Goal: Task Accomplishment & Management: Use online tool/utility

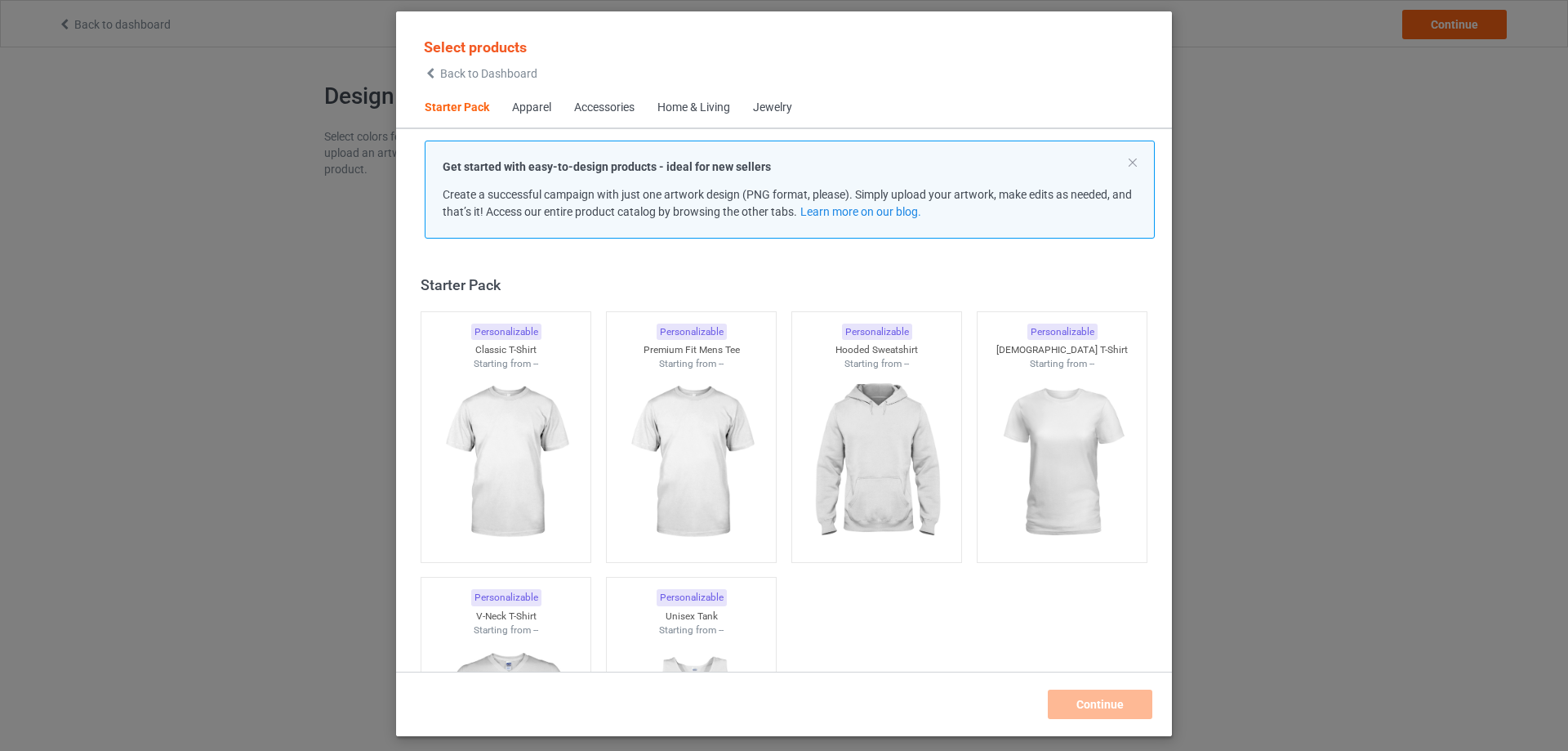
scroll to position [21, 0]
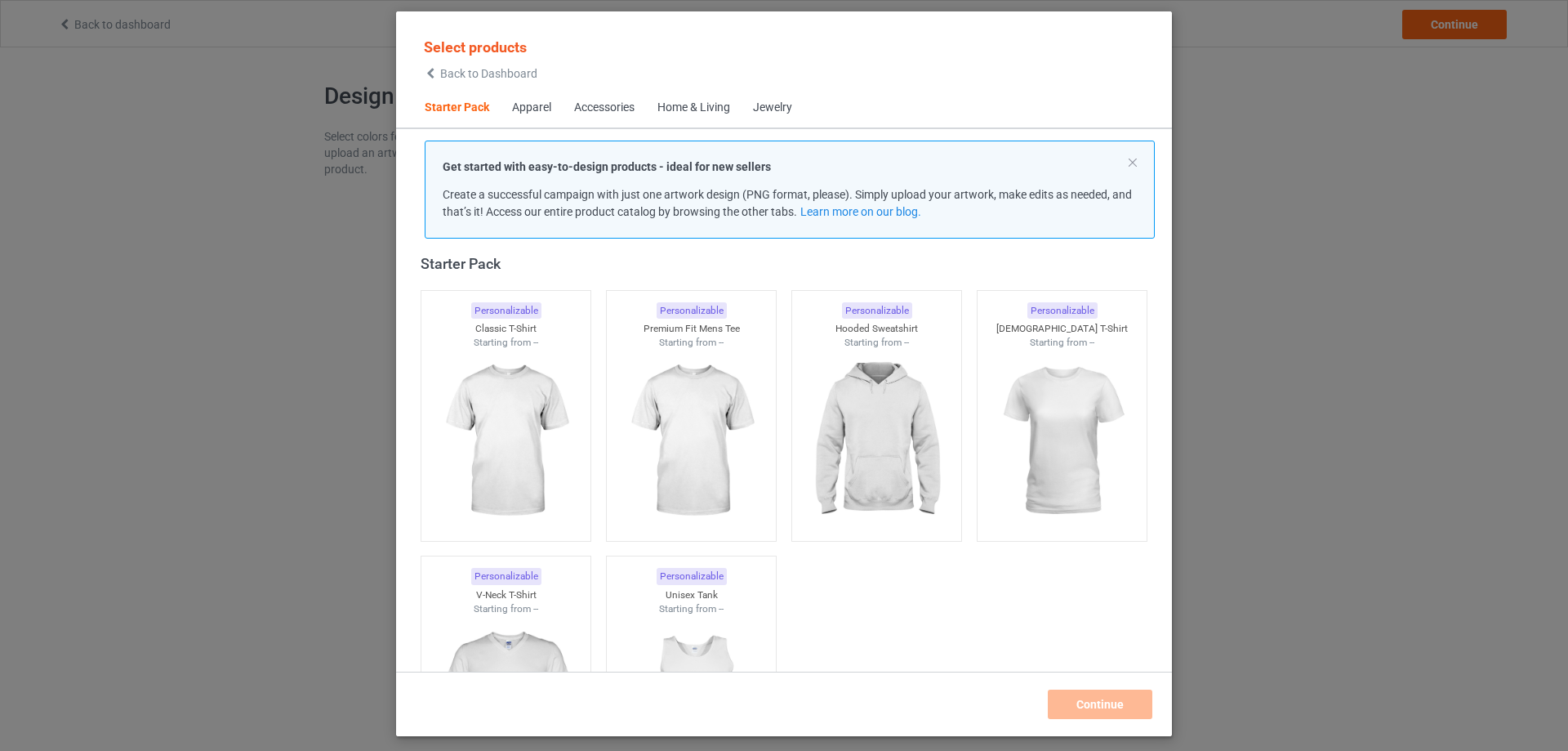
click at [329, 143] on div "Select products Back to Dashboard Starter Pack Apparel Accessories Home & Livin…" at bounding box center [784, 375] width 1568 height 751
click at [44, 46] on div "Select products Back to Dashboard Starter Pack Apparel Accessories Home & Livin…" at bounding box center [784, 375] width 1568 height 751
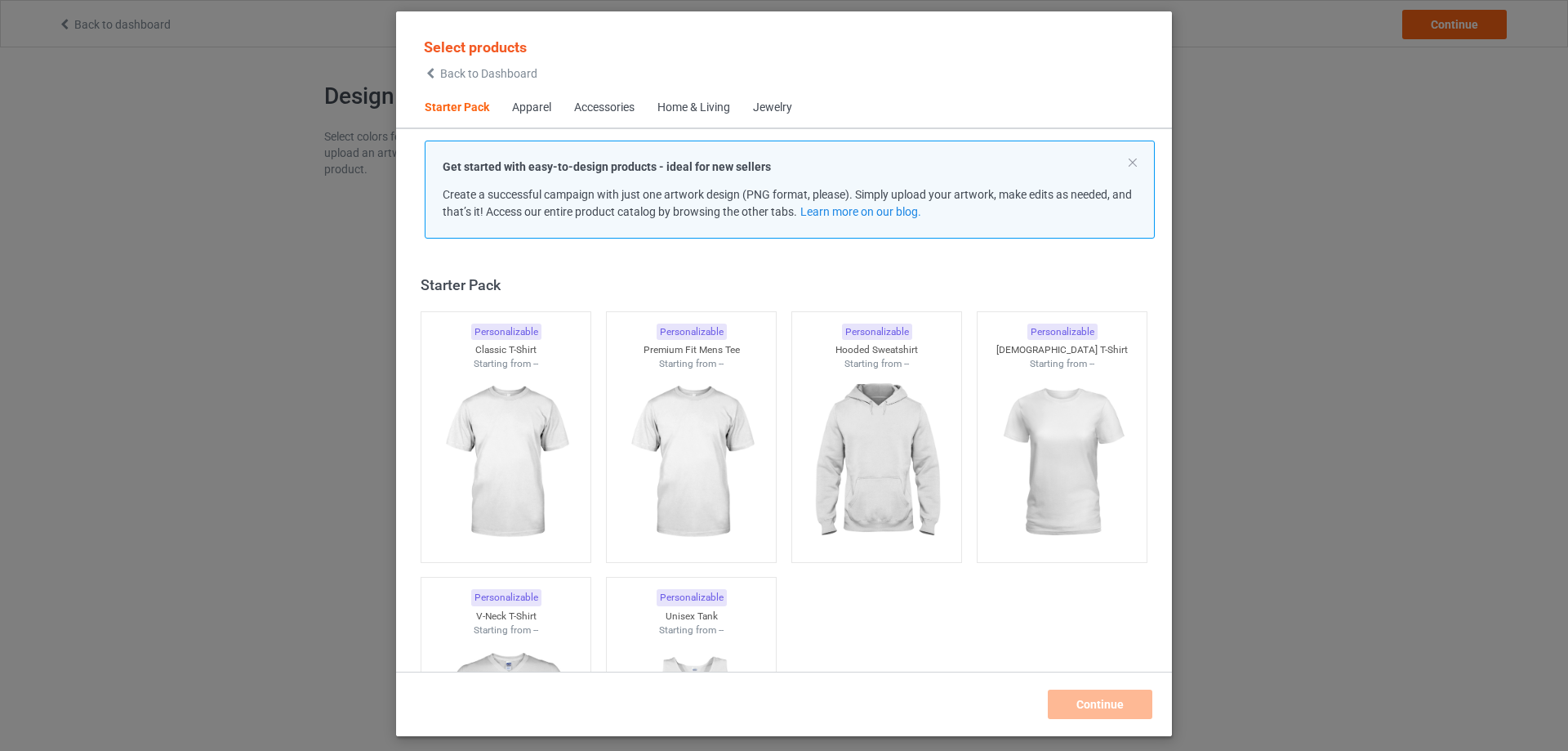
click at [430, 63] on div "Select products Back to Dashboard" at bounding box center [480, 57] width 113 height 41
click at [443, 80] on span "Back to Dashboard" at bounding box center [488, 73] width 97 height 13
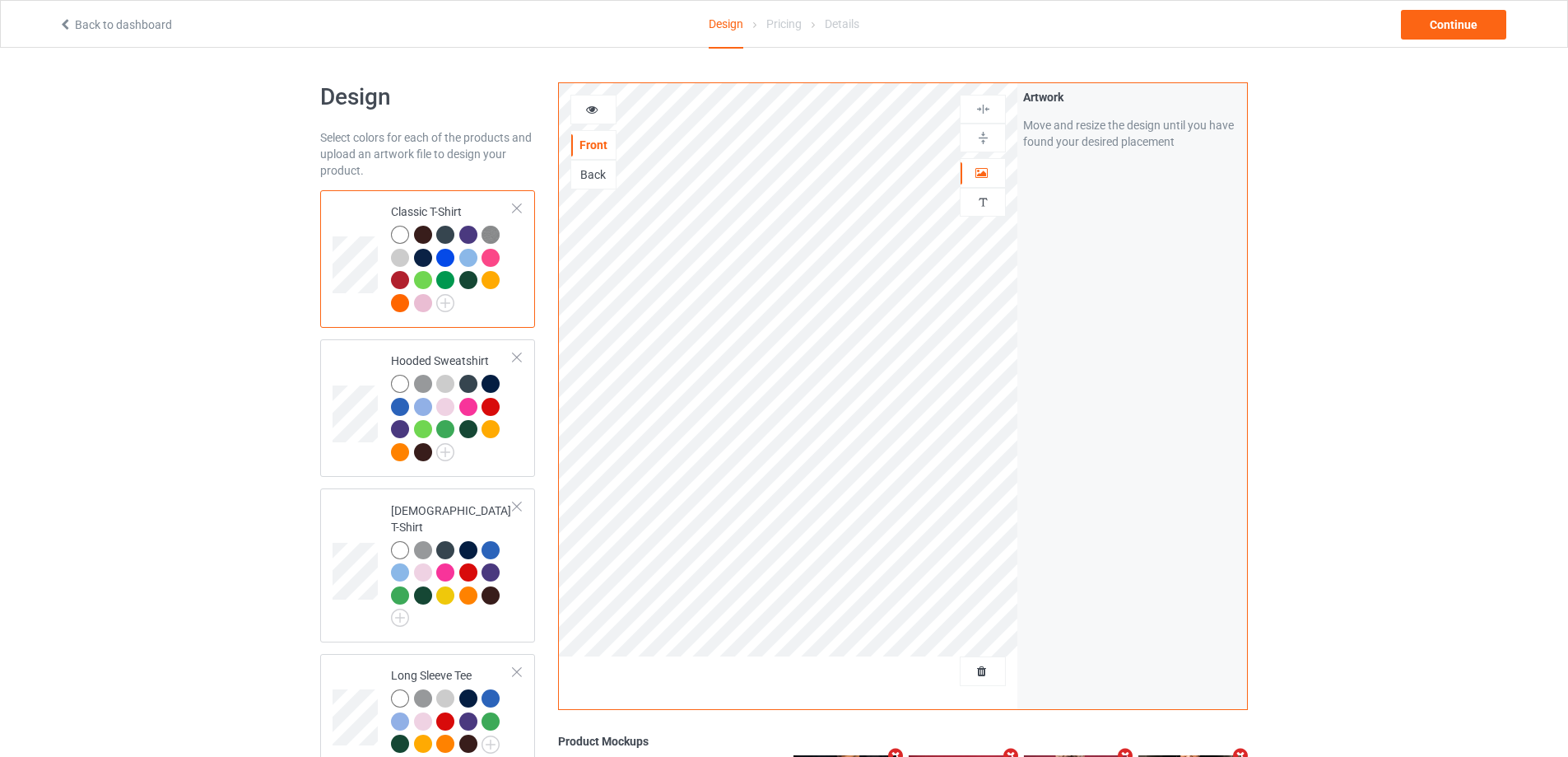
click at [971, 659] on div at bounding box center [983, 671] width 46 height 30
click at [981, 664] on span "Delete all designs" at bounding box center [945, 670] width 88 height 13
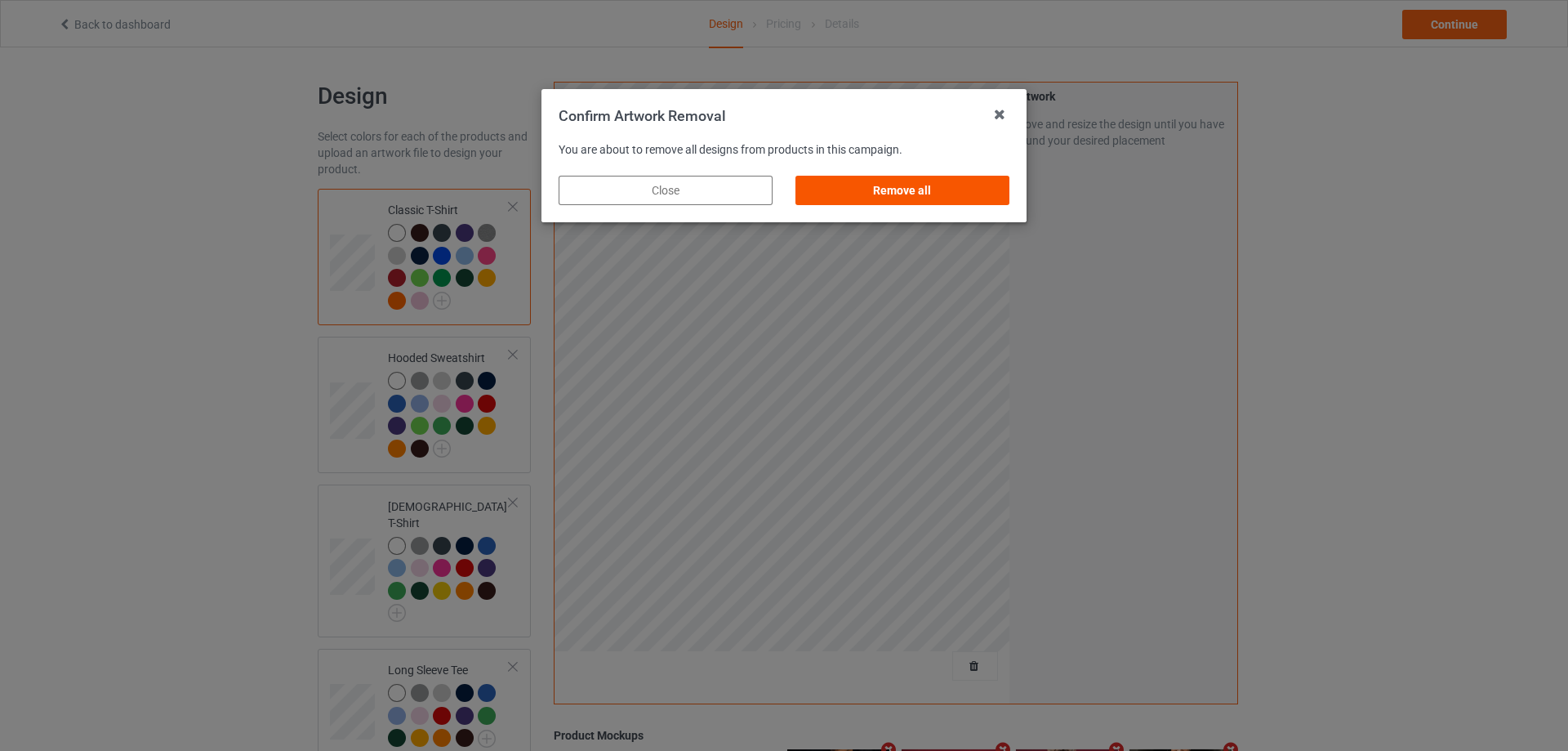
click at [910, 195] on div "Remove all" at bounding box center [902, 190] width 214 height 30
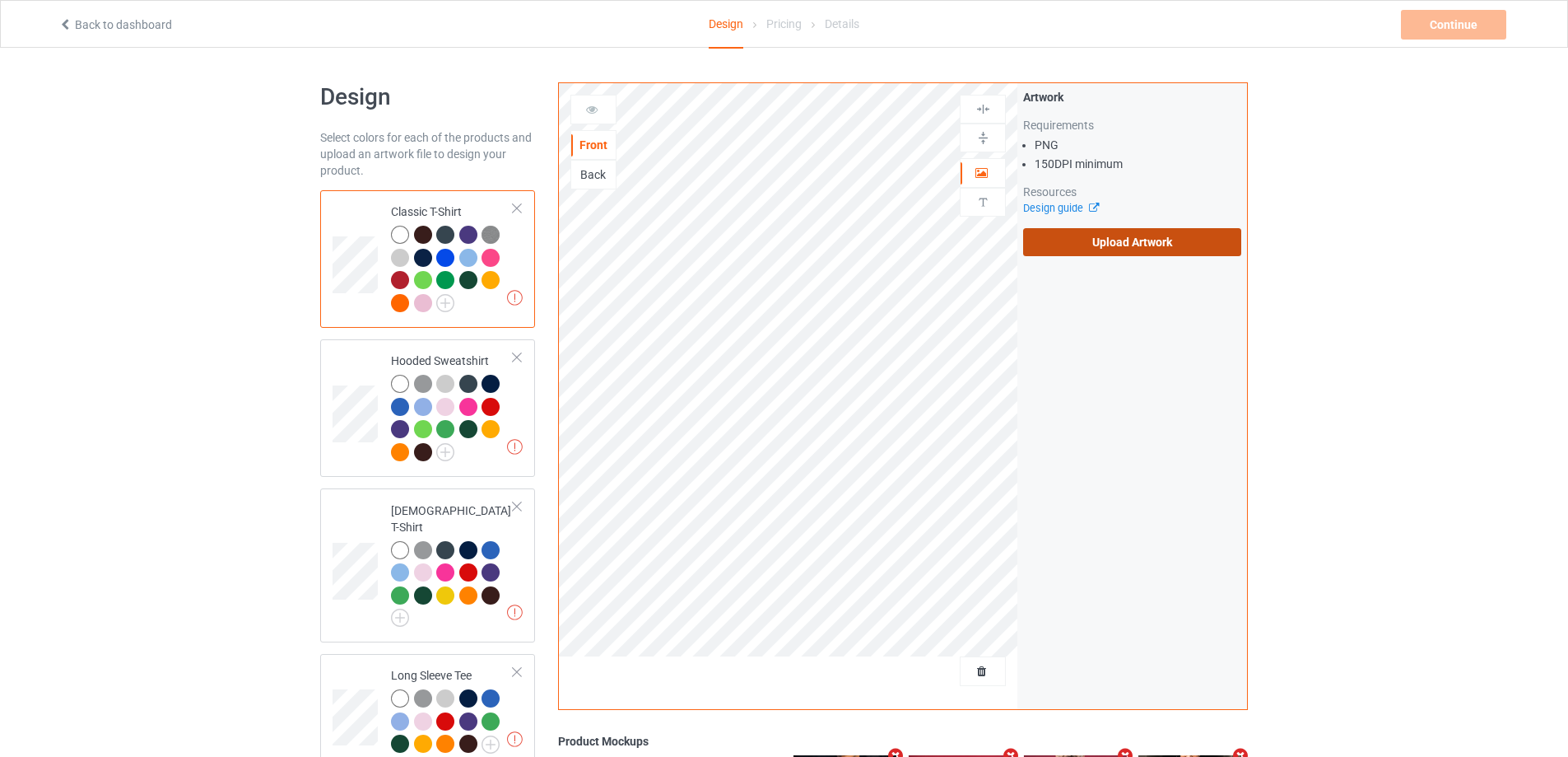
click at [1130, 244] on label "Upload Artwork" at bounding box center [1132, 242] width 218 height 28
click at [0, 0] on input "Upload Artwork" at bounding box center [0, 0] width 0 height 0
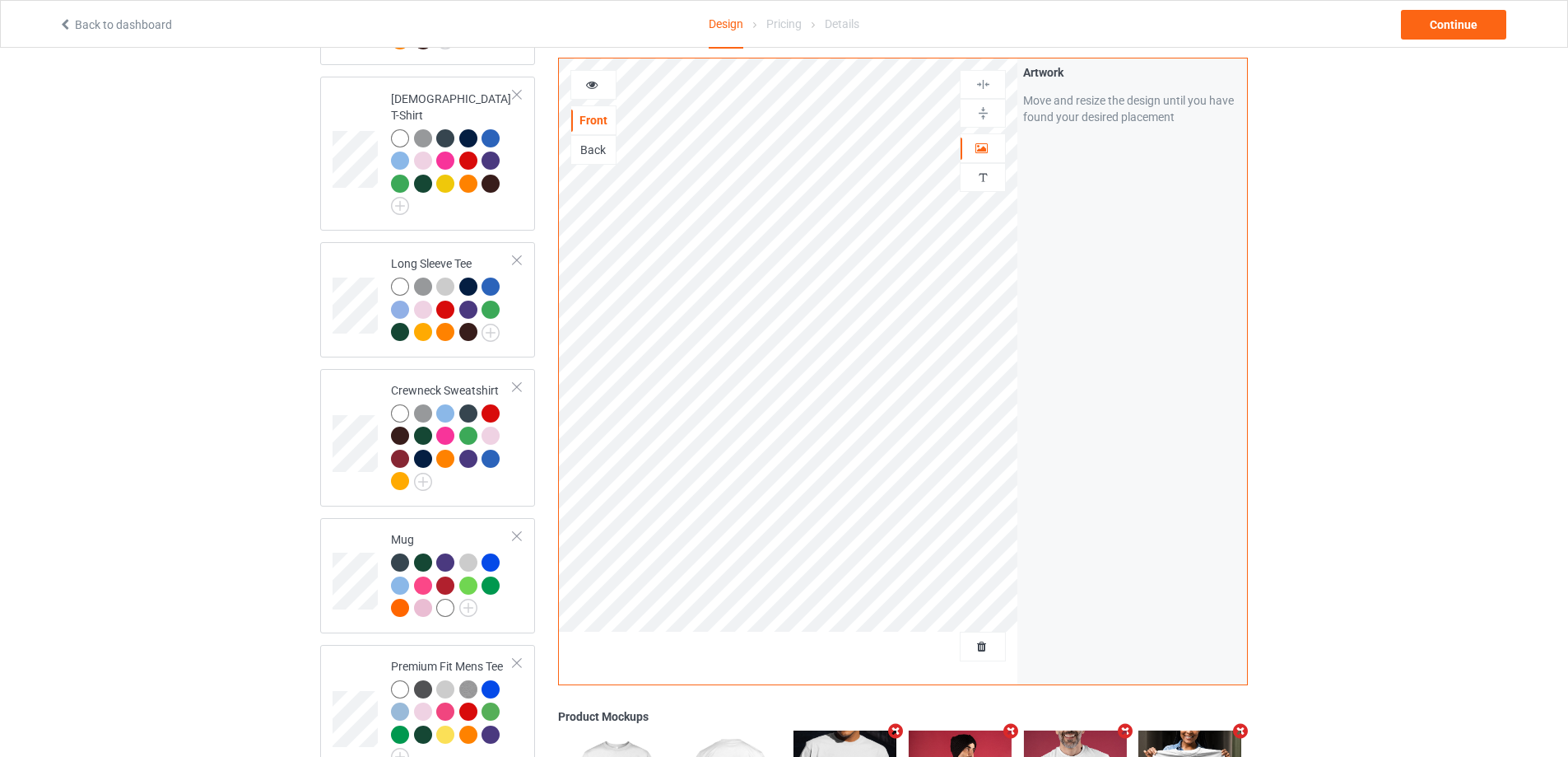
scroll to position [874, 0]
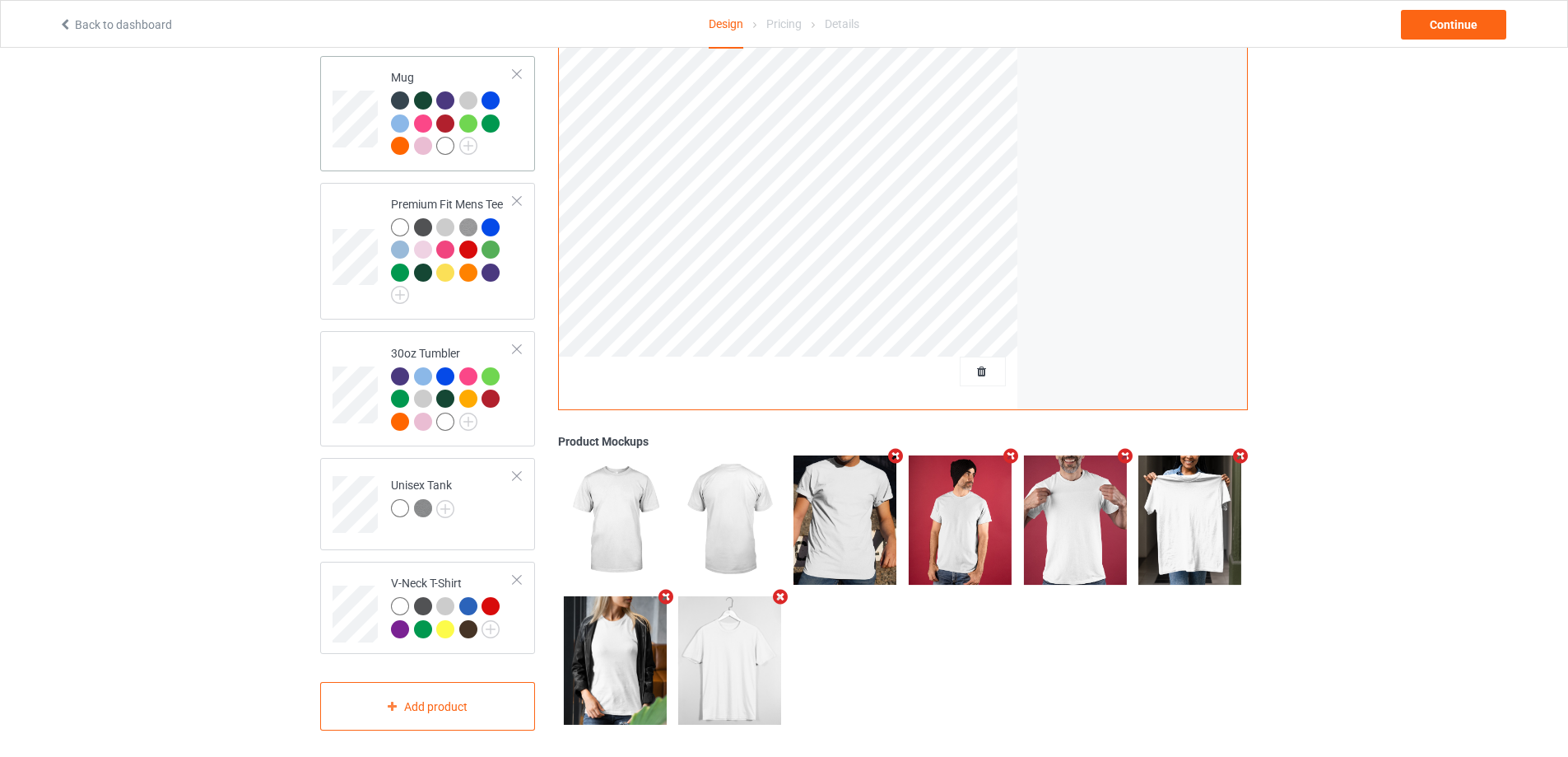
click at [497, 151] on td "Mug" at bounding box center [452, 113] width 140 height 102
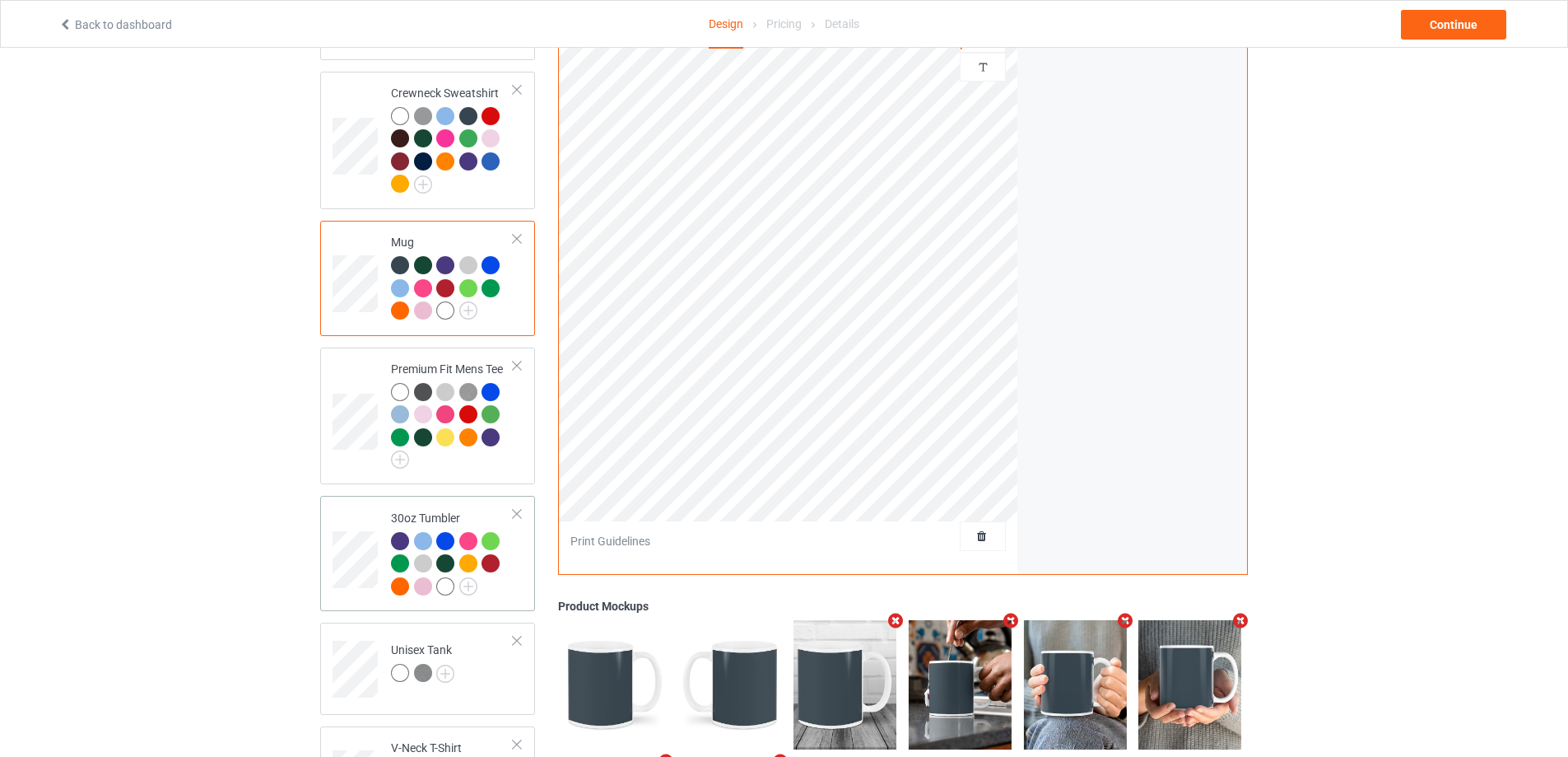
scroll to position [874, 0]
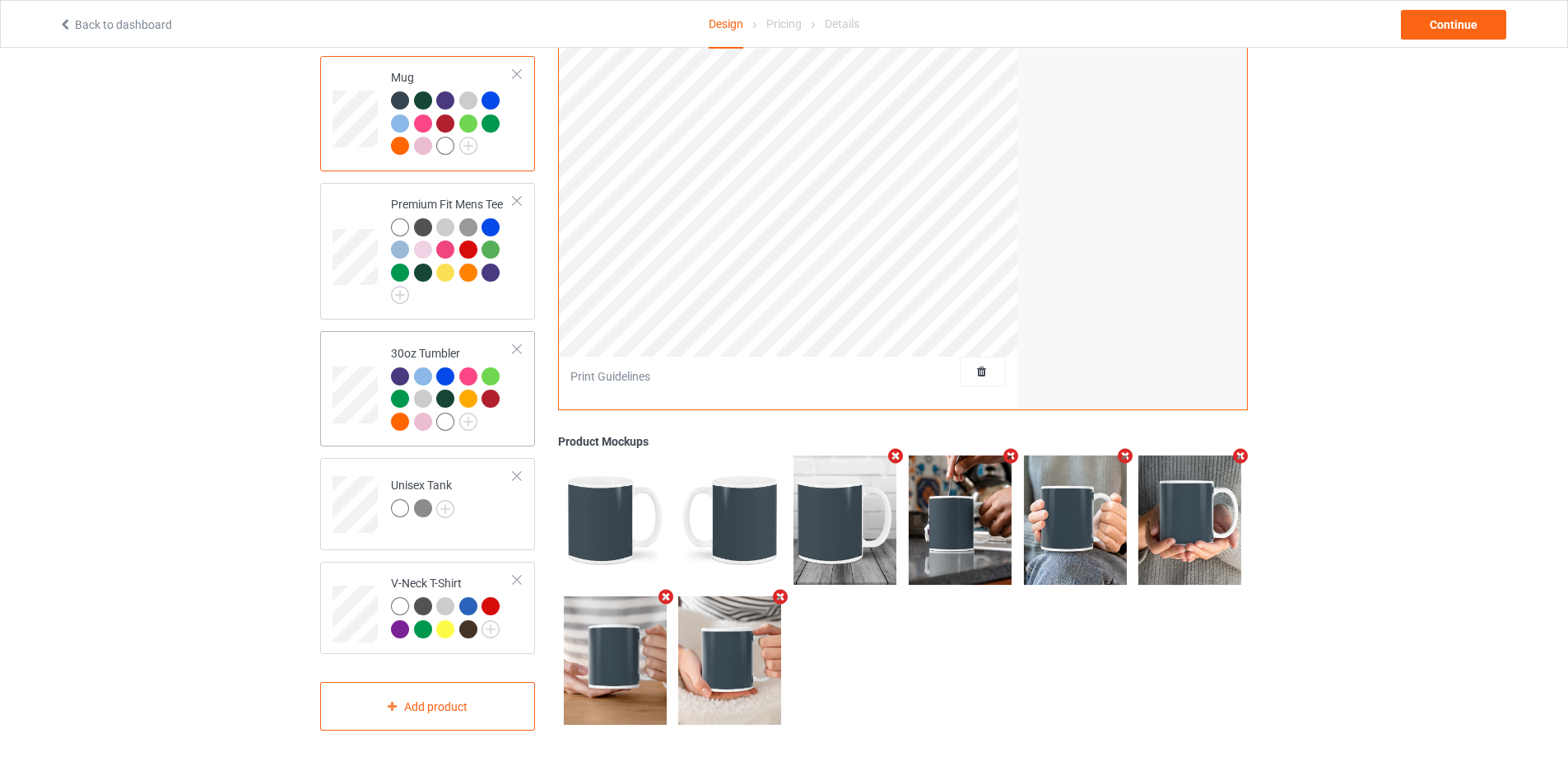
click at [511, 412] on div at bounding box center [452, 401] width 123 height 68
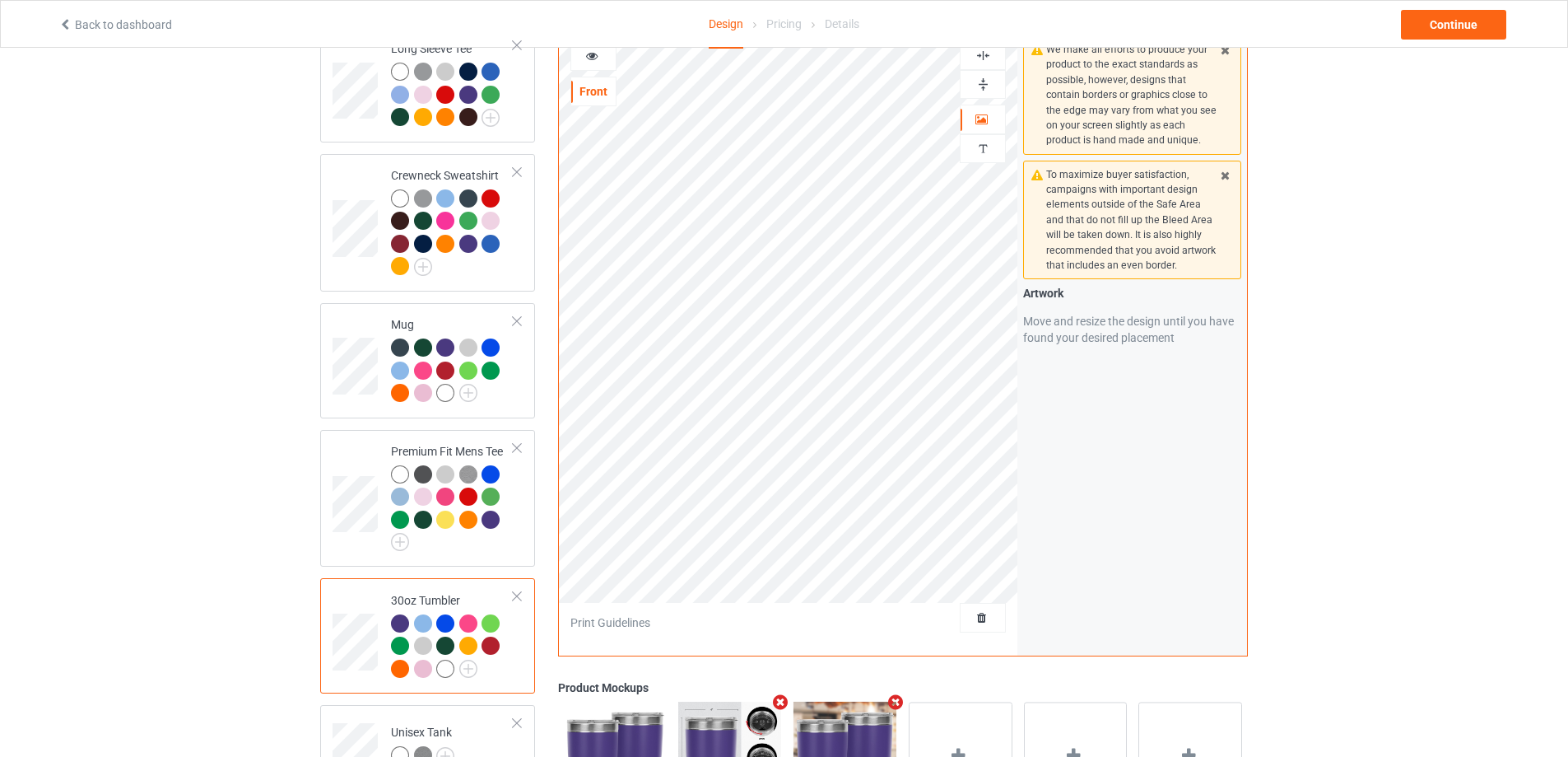
scroll to position [874, 0]
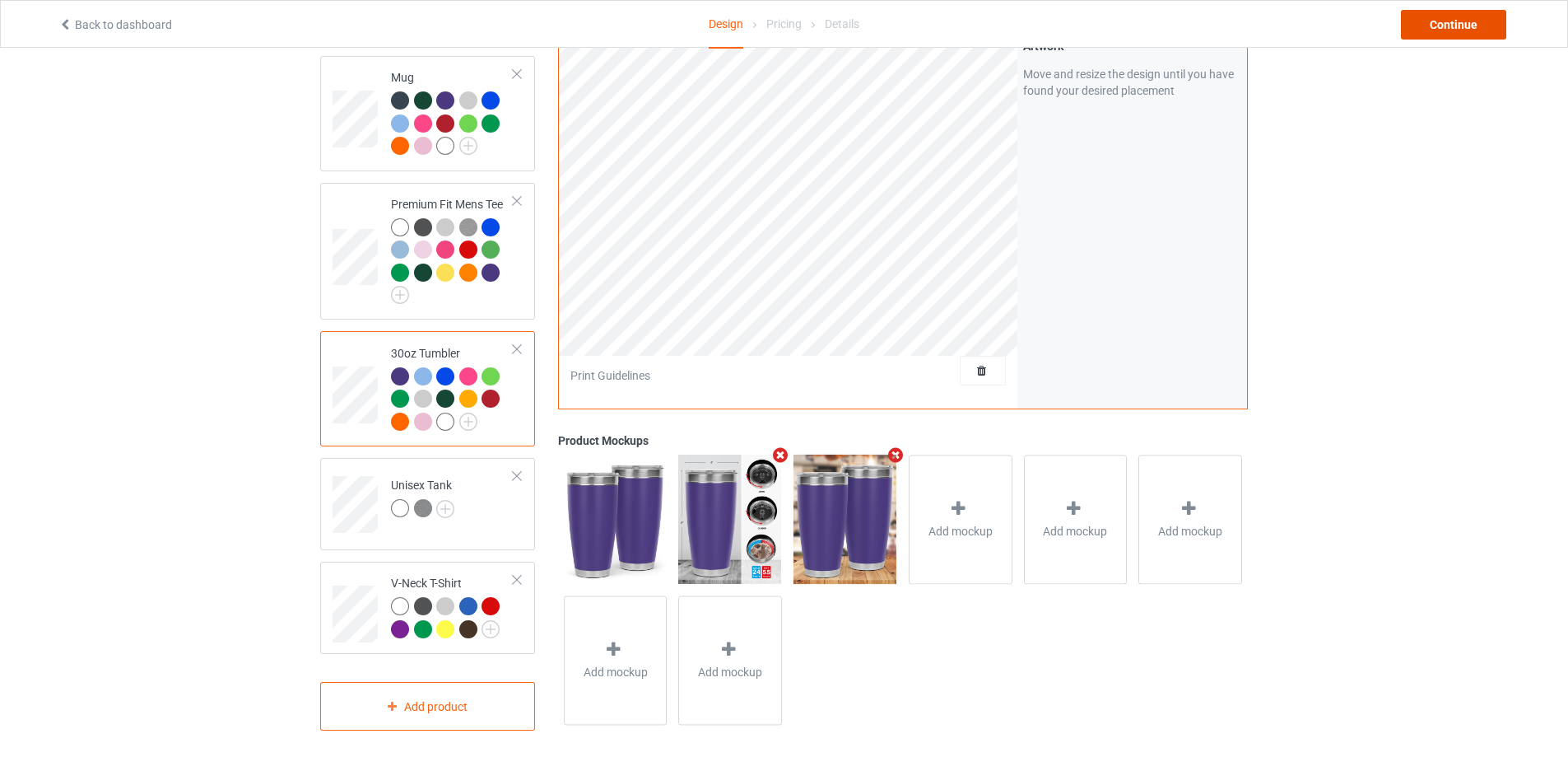
click at [1444, 18] on div "Continue" at bounding box center [1454, 25] width 106 height 30
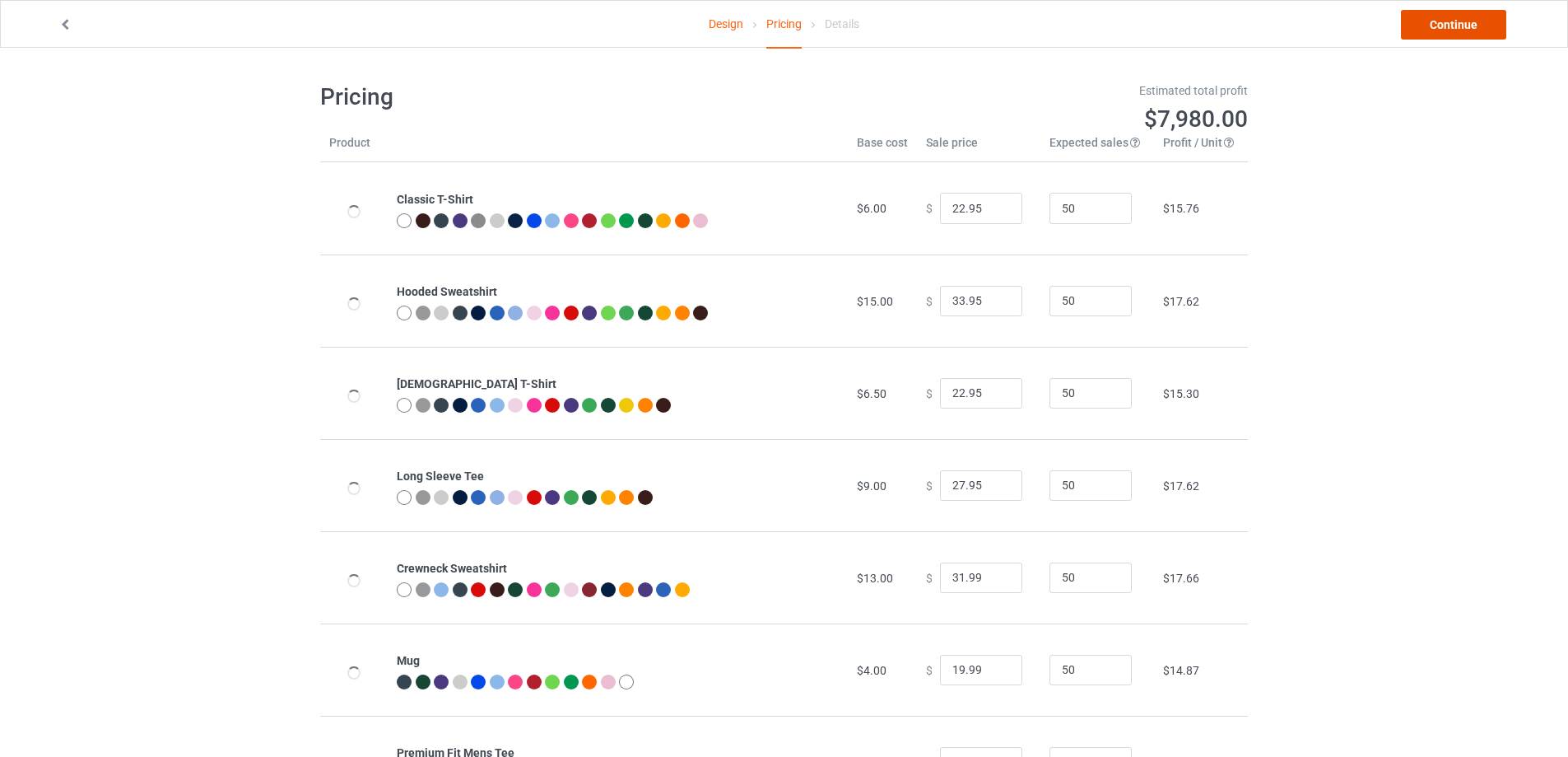
click at [1444, 18] on link "Continue" at bounding box center [1454, 25] width 106 height 30
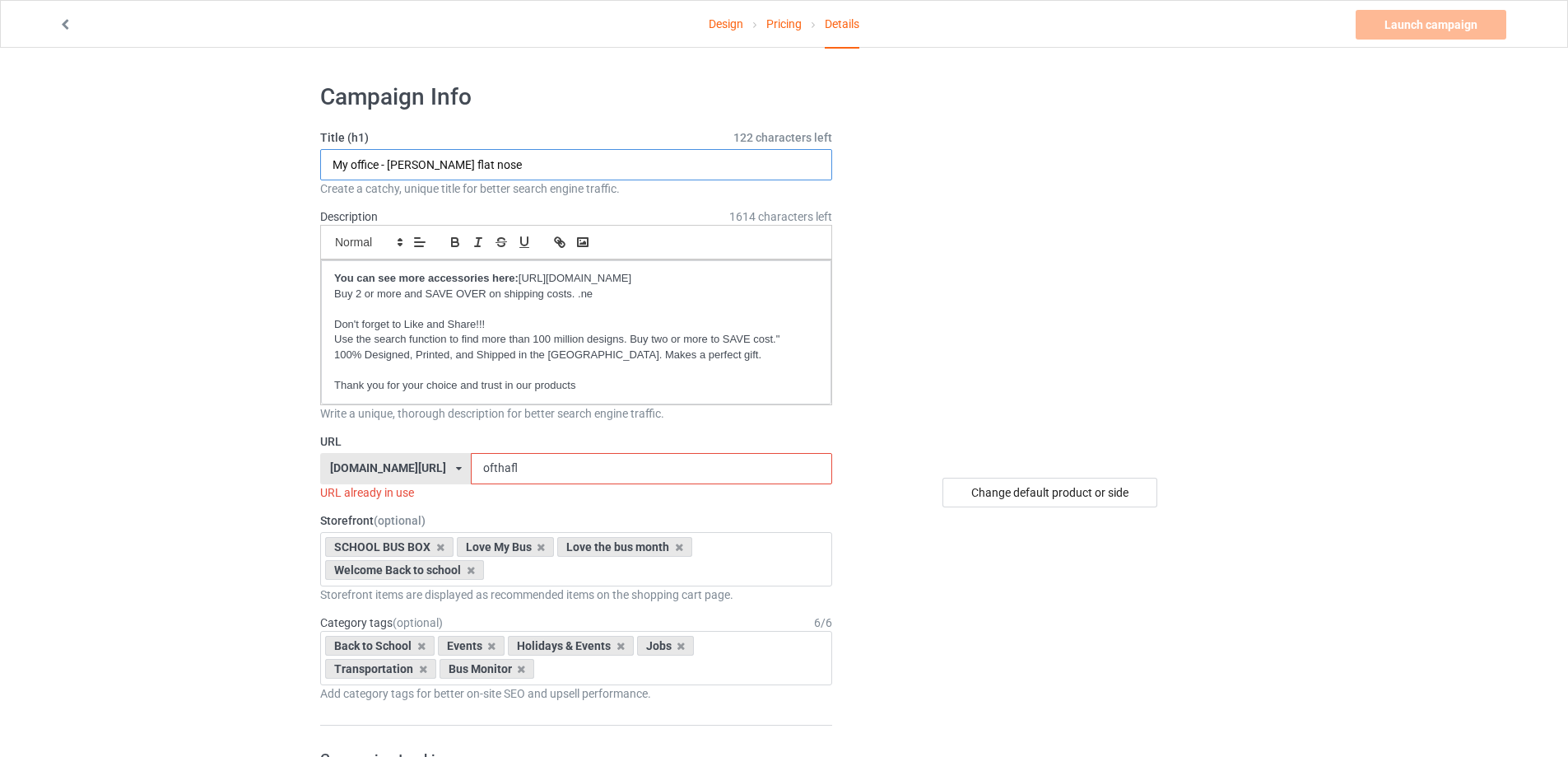
drag, startPoint x: 388, startPoint y: 161, endPoint x: 532, endPoint y: 175, distance: 144.7
click at [532, 175] on input "My office - Thomas flat nose" at bounding box center [576, 164] width 512 height 32
type input "My office - c2"
click at [525, 474] on input "ofthafl" at bounding box center [651, 468] width 361 height 32
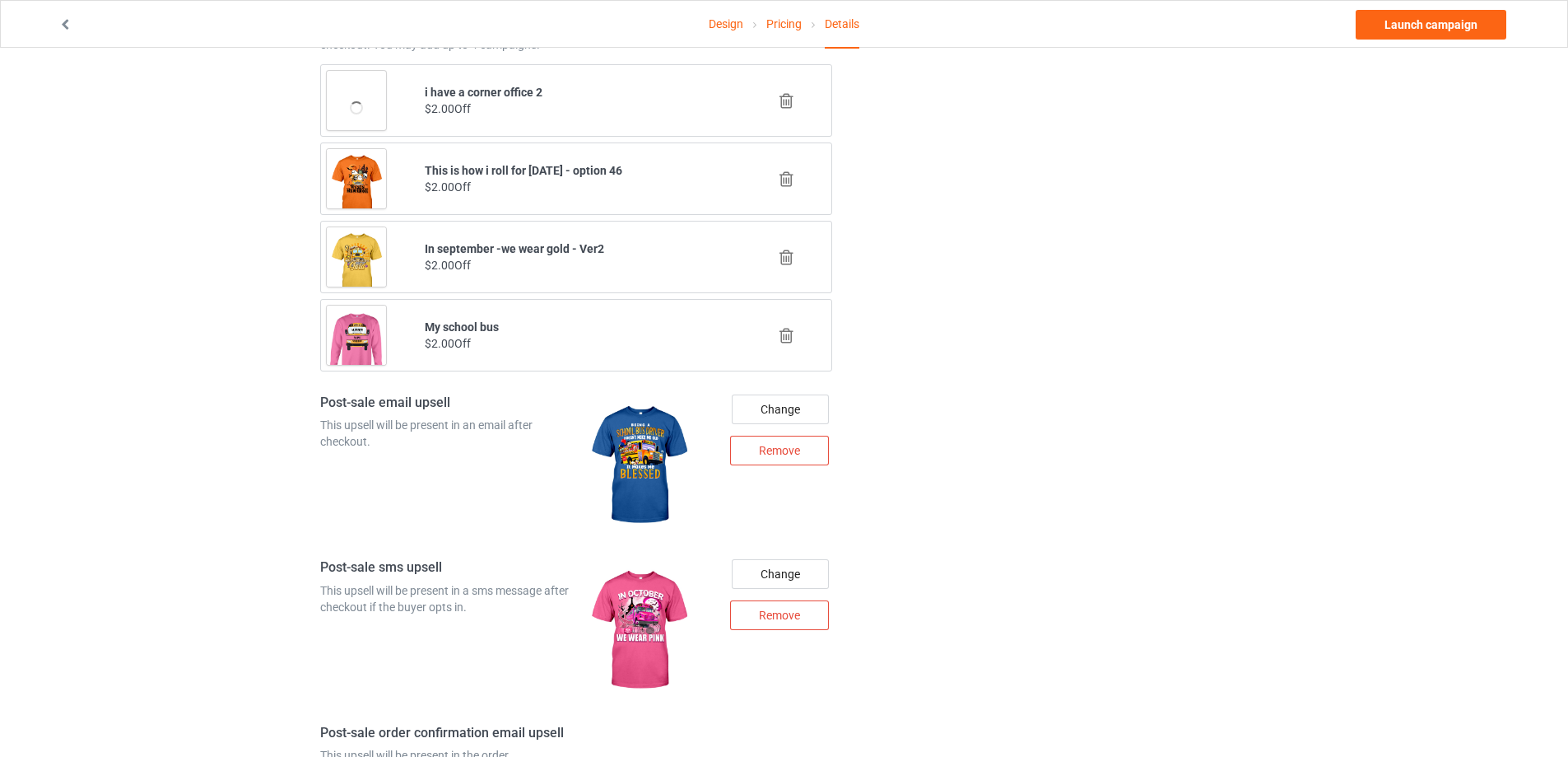
scroll to position [2090, 0]
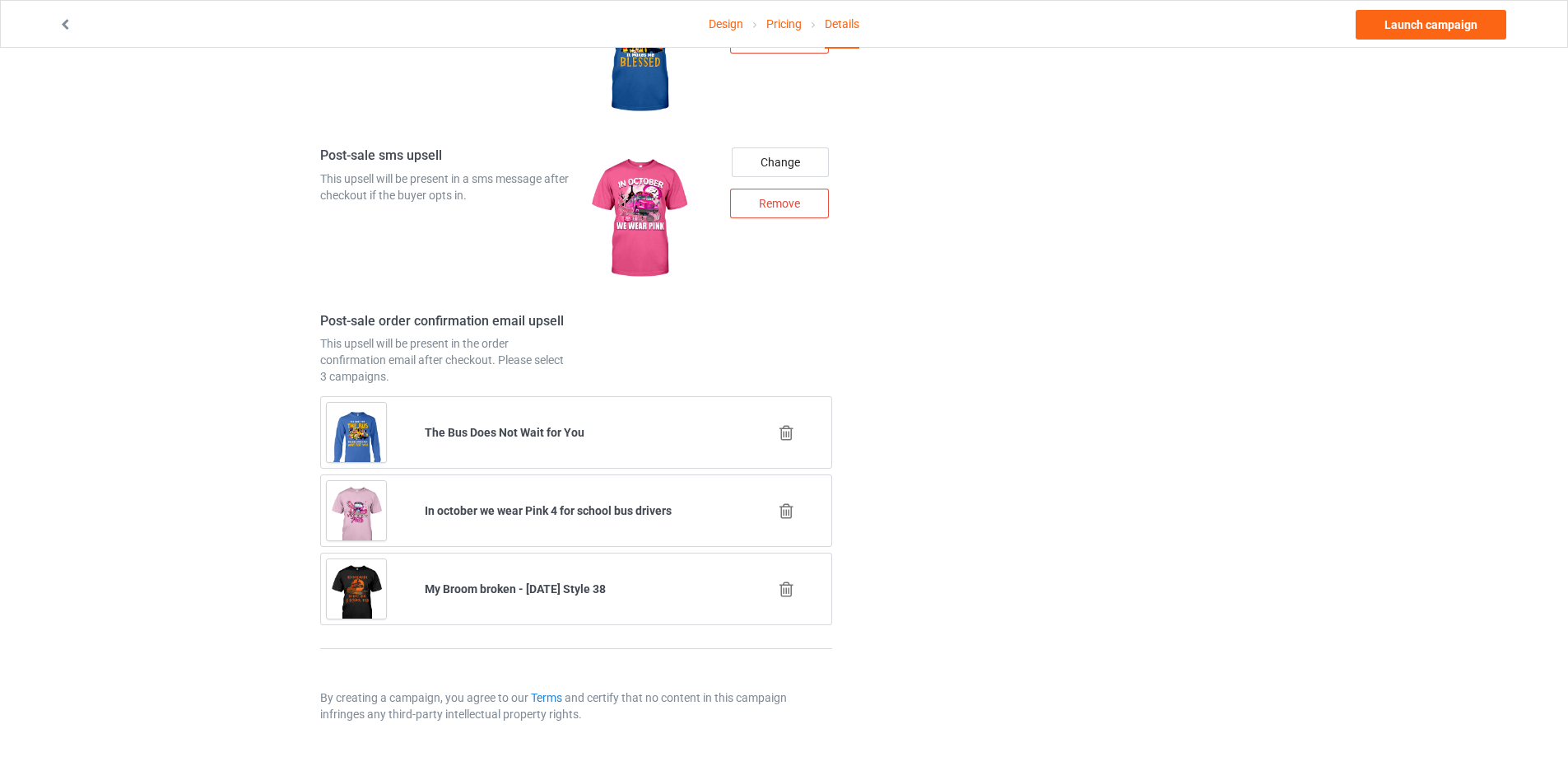
type input "oftC2"
click at [785, 508] on icon at bounding box center [787, 511] width 20 height 17
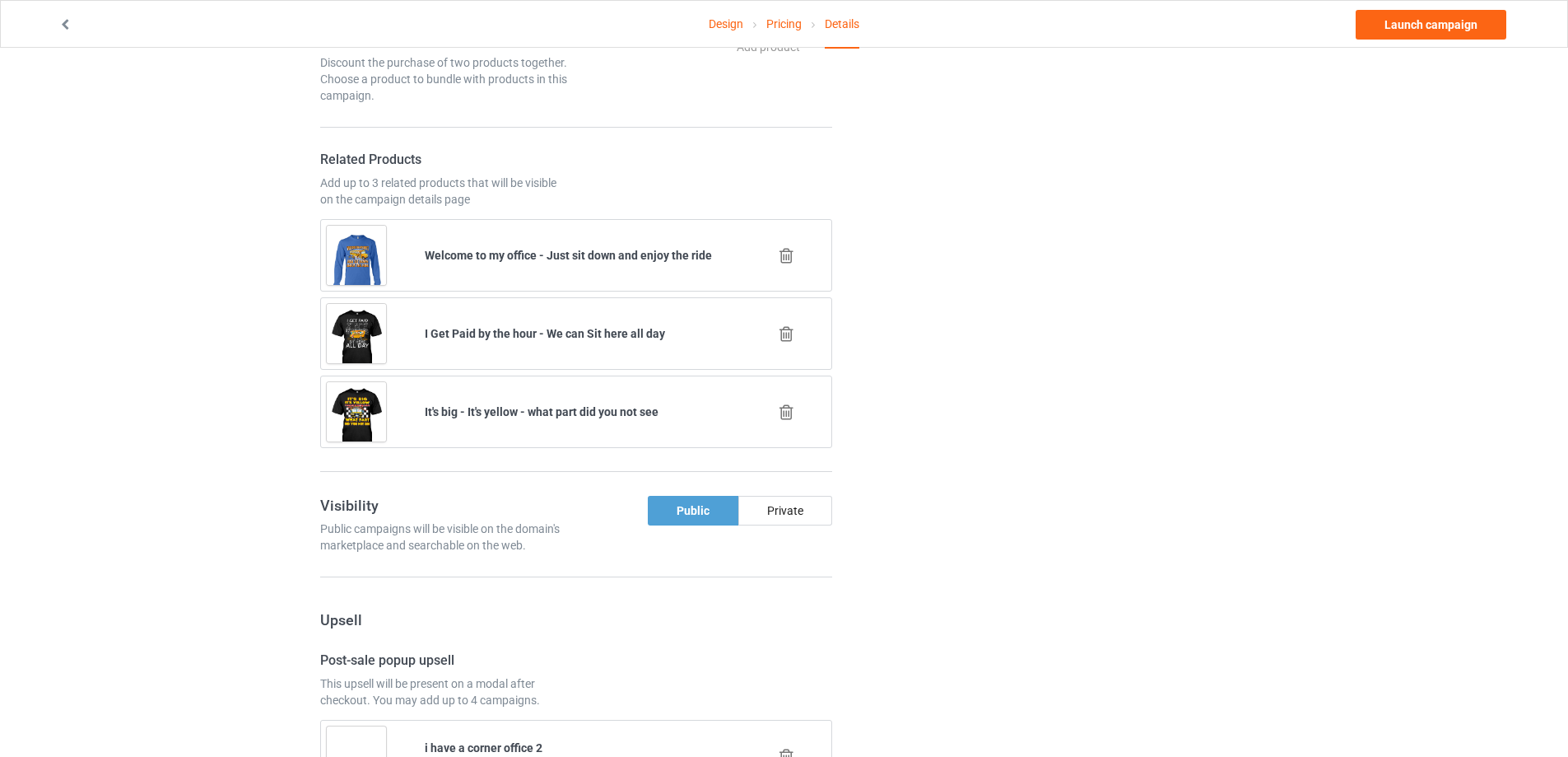
scroll to position [2013, 0]
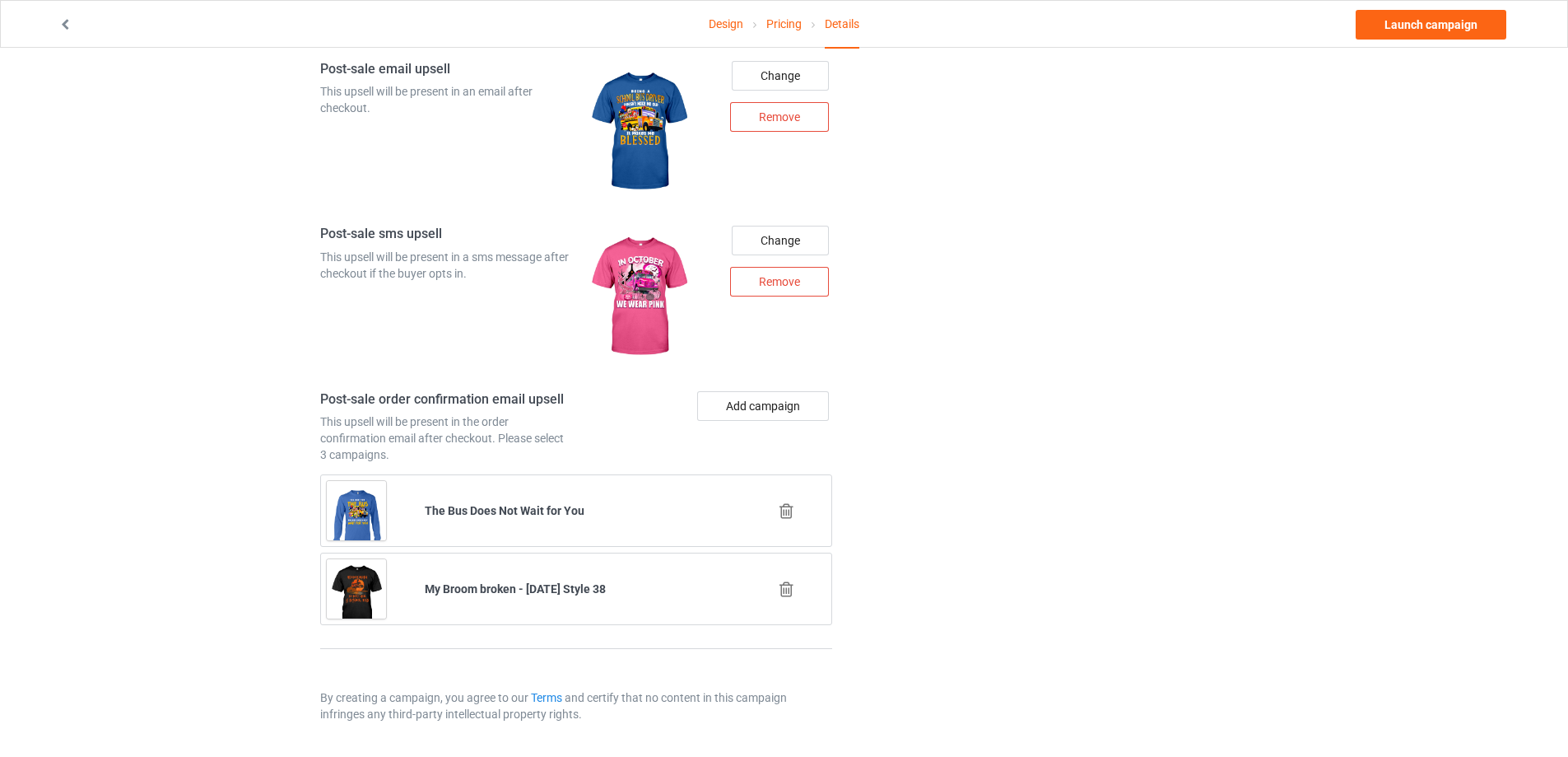
click at [781, 508] on icon at bounding box center [787, 511] width 20 height 17
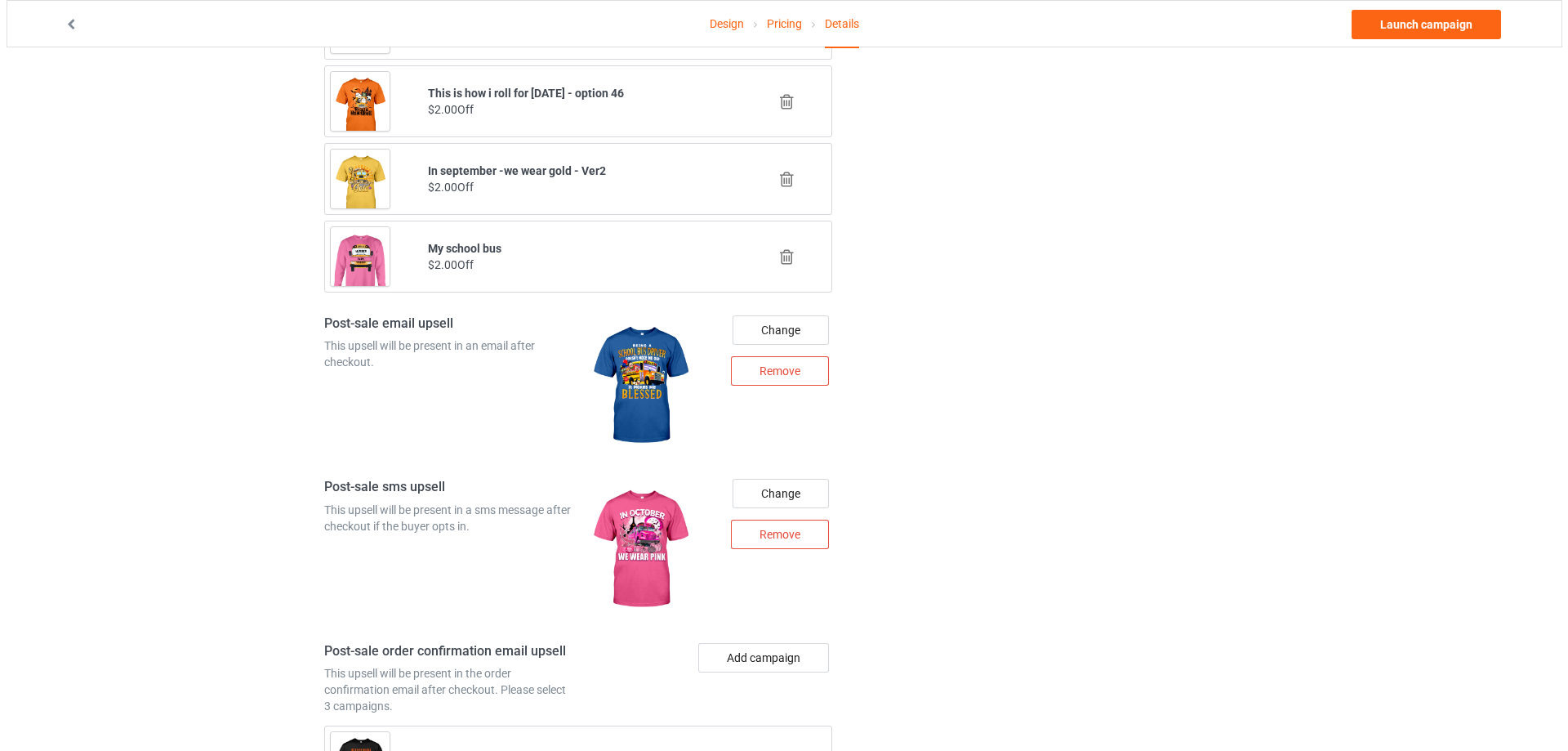
scroll to position [1919, 0]
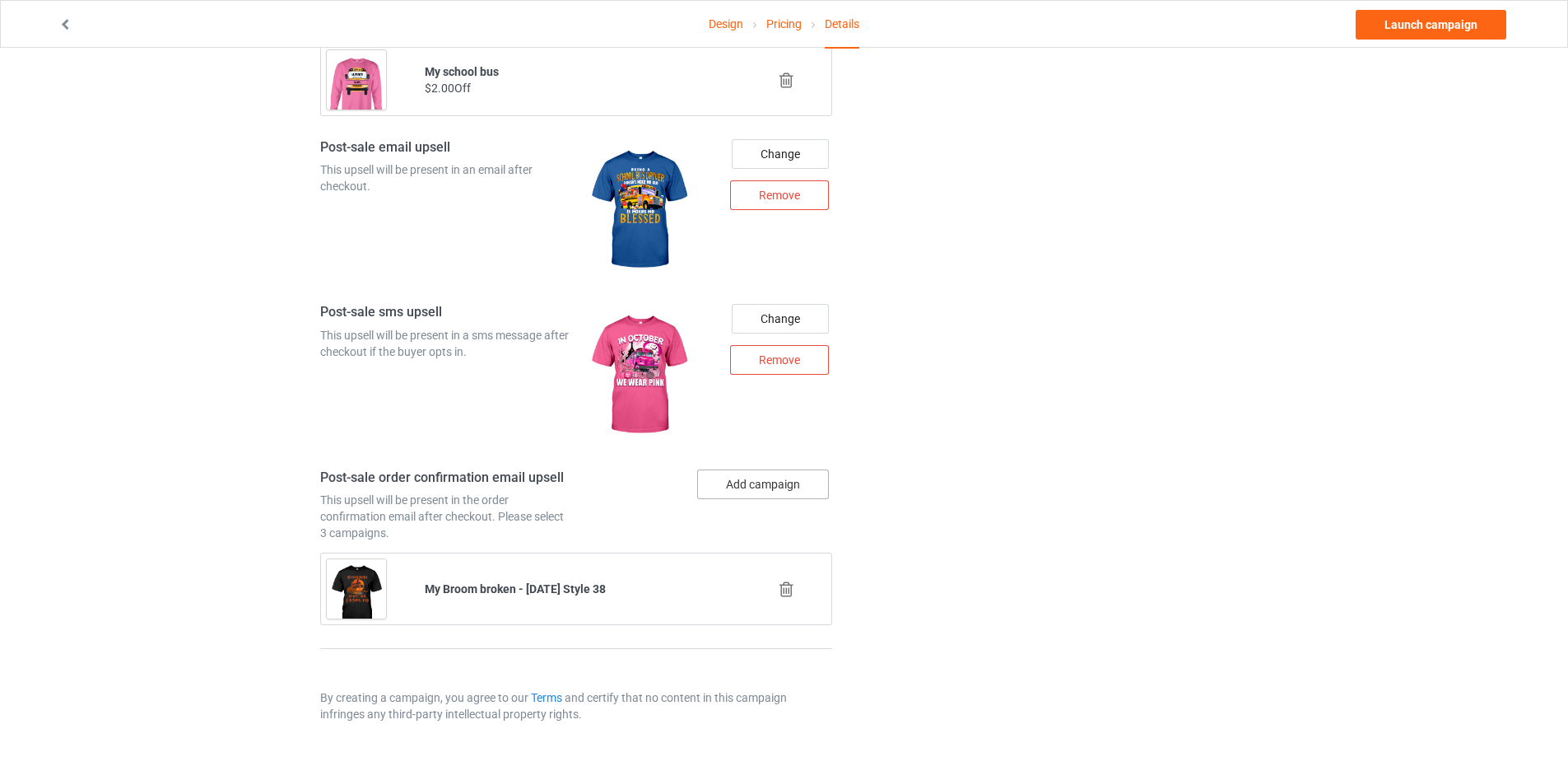
click at [776, 488] on button "Add campaign" at bounding box center [763, 484] width 132 height 30
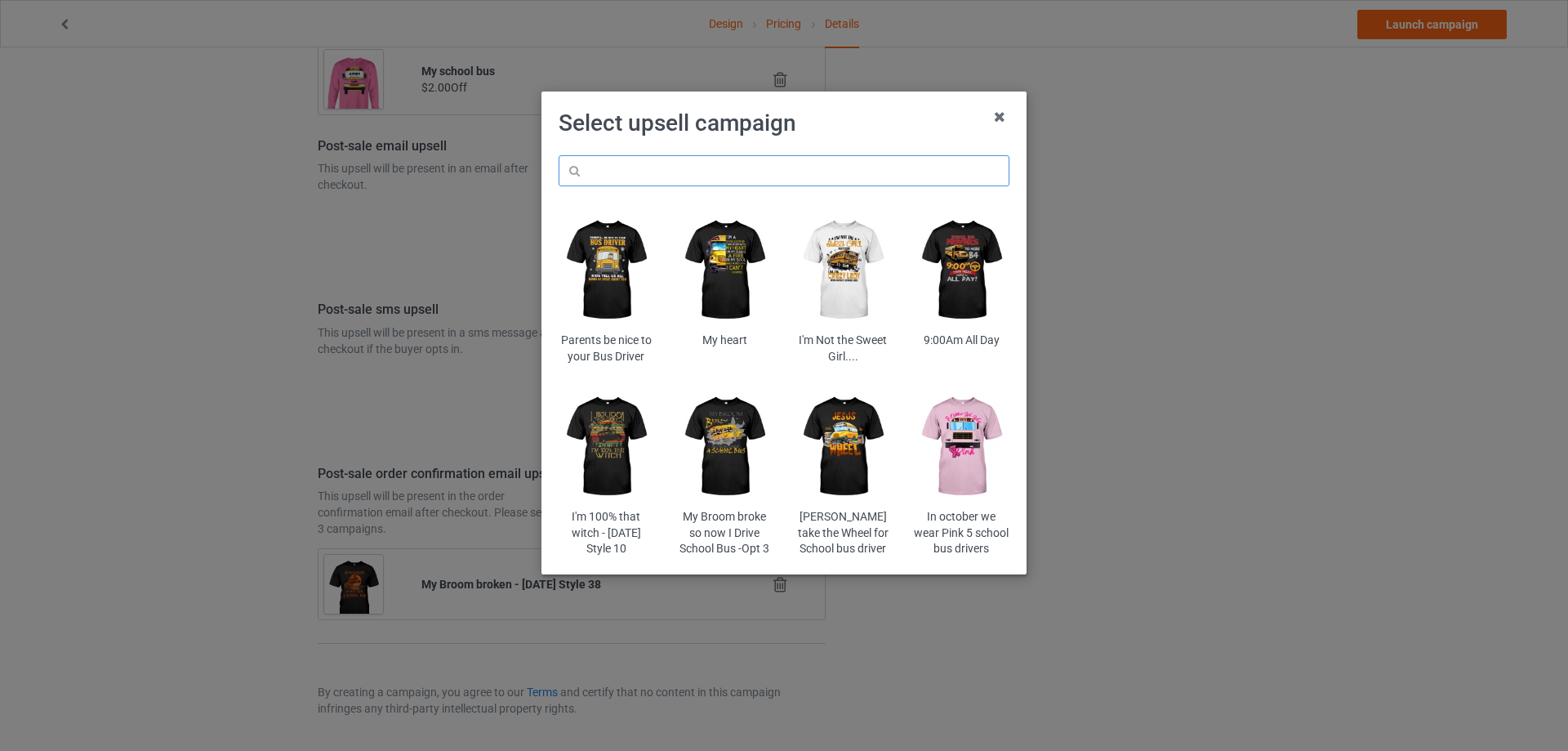
click at [706, 166] on input "text" at bounding box center [784, 171] width 451 height 31
type input "hope"
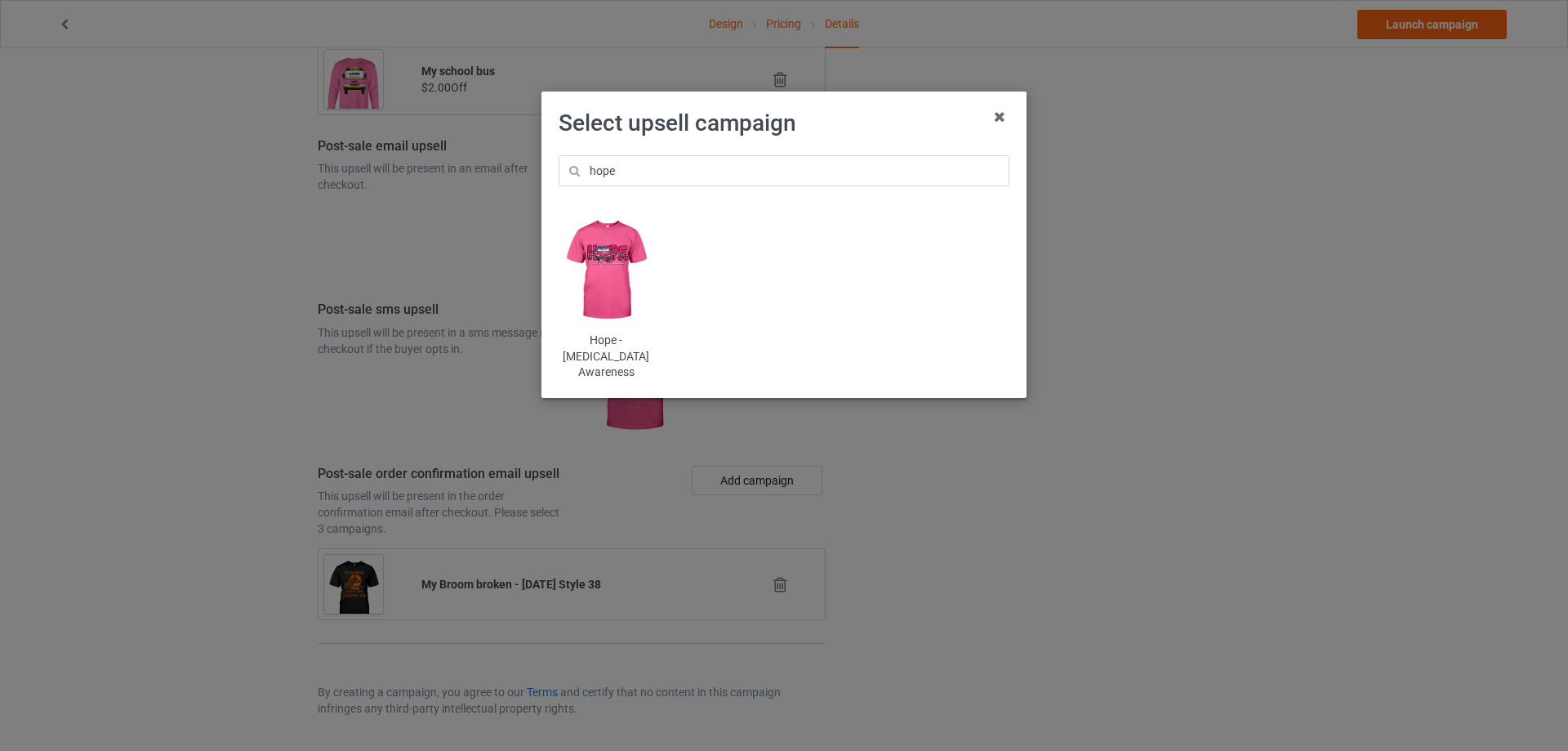
click at [616, 223] on img at bounding box center [605, 270] width 95 height 119
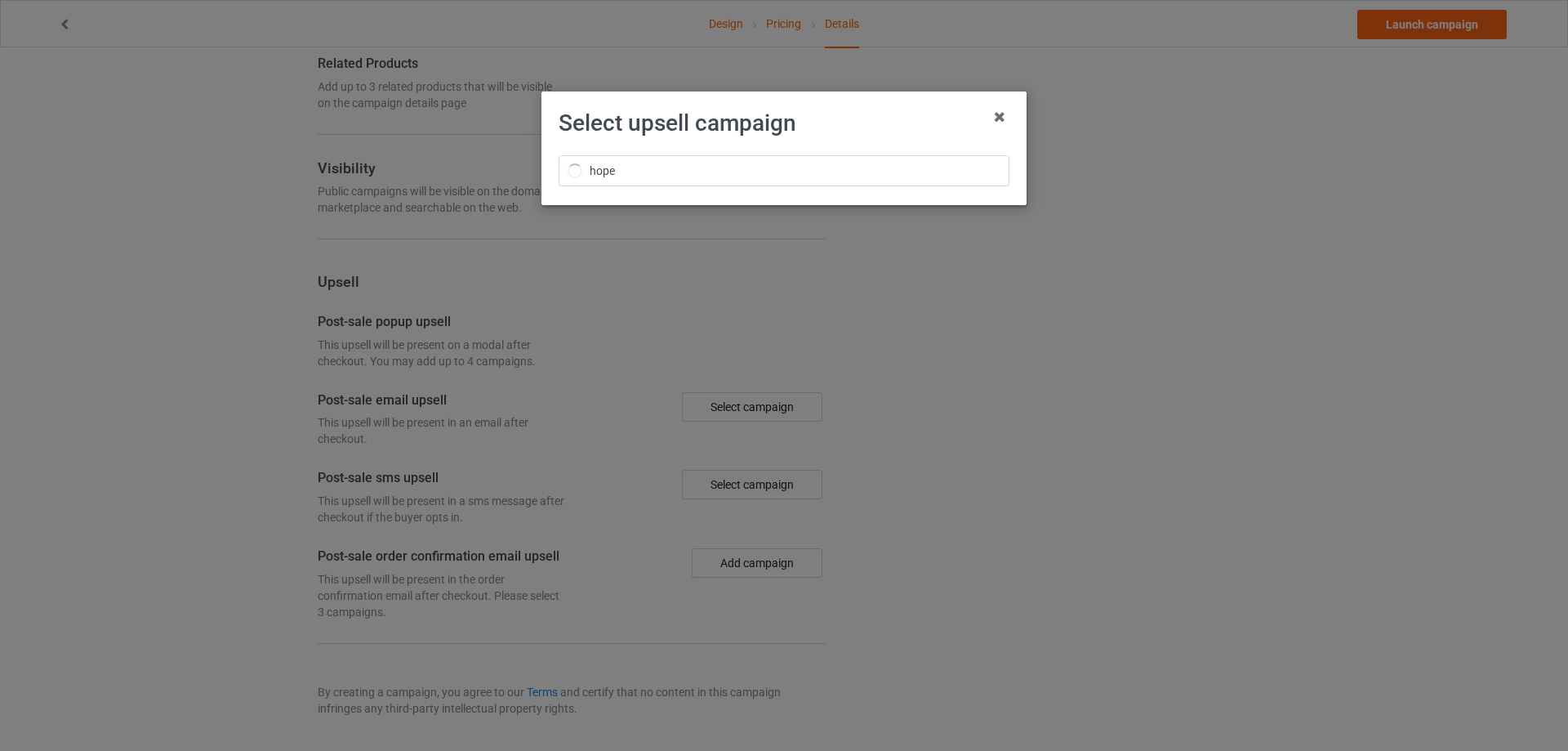
scroll to position [1919, 0]
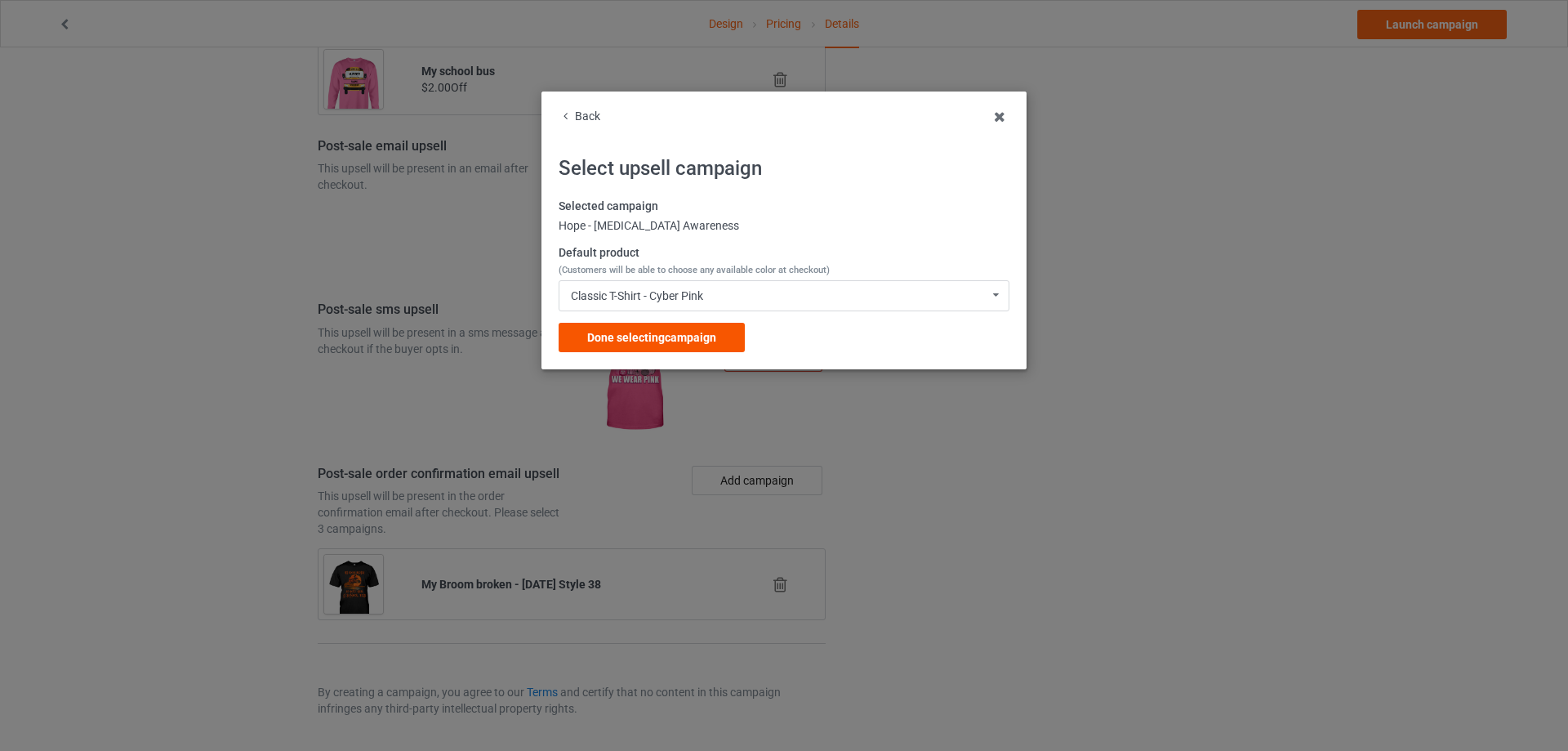
click at [682, 331] on span "Done selecting campaign" at bounding box center [651, 337] width 129 height 13
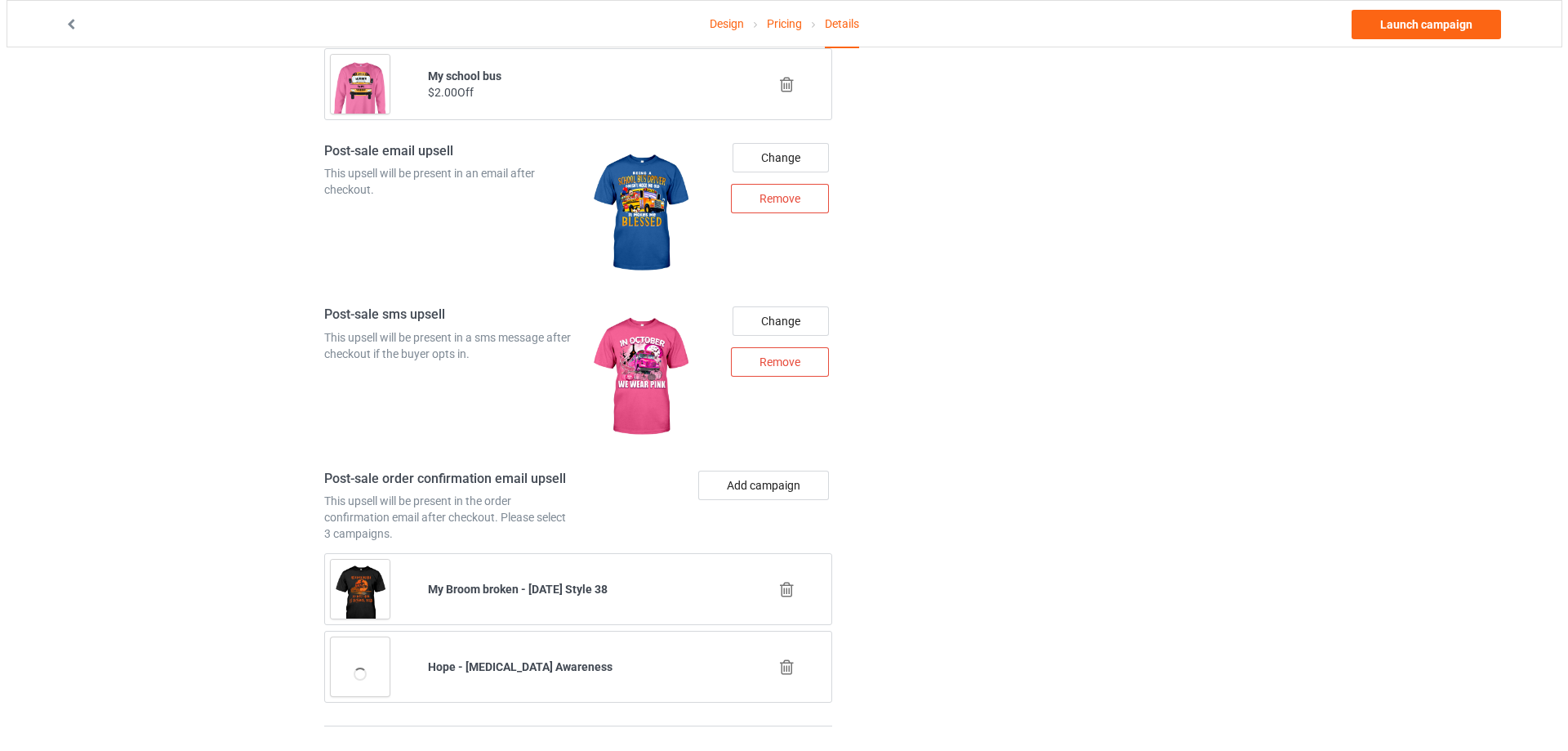
scroll to position [1997, 0]
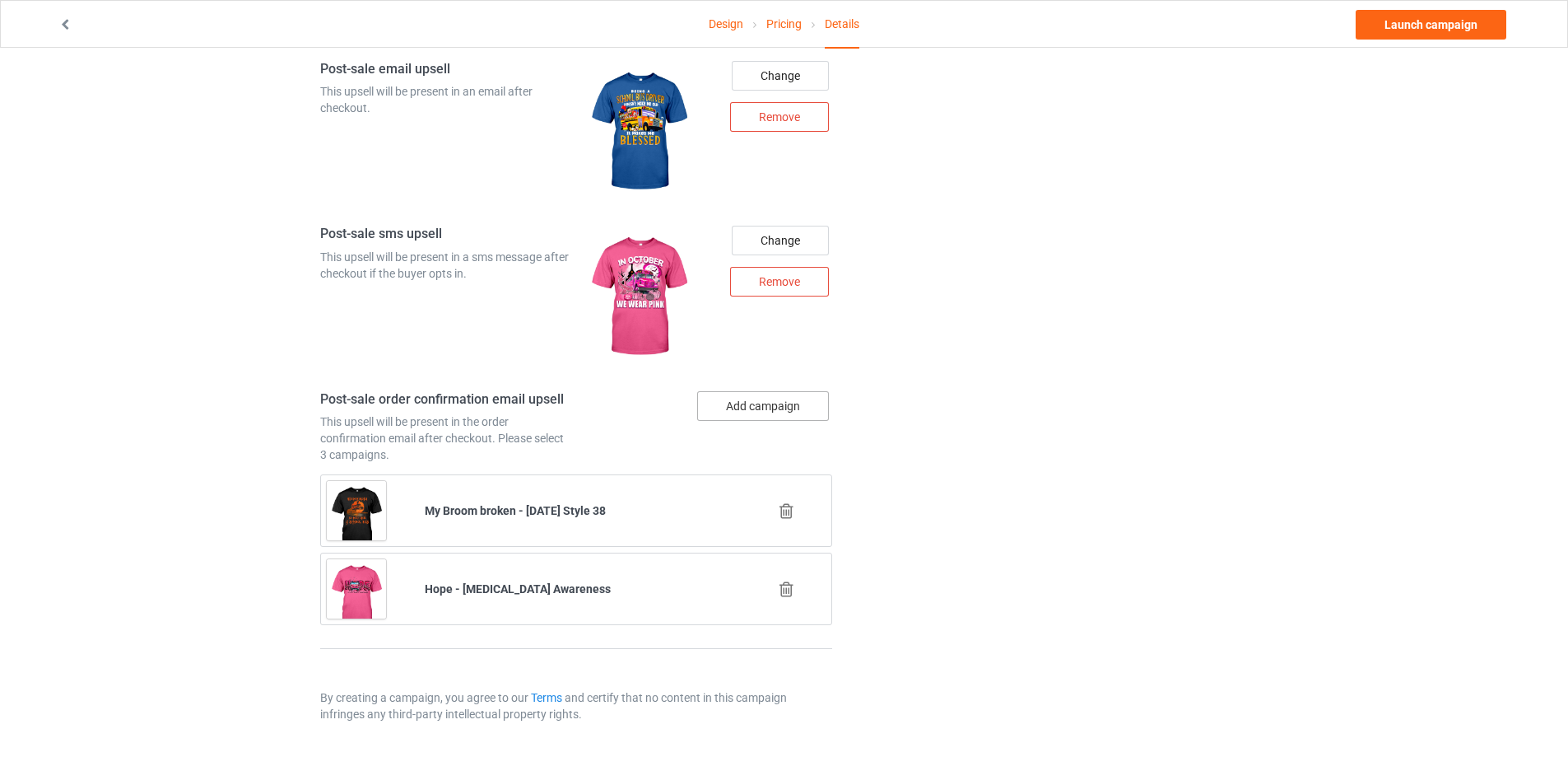
click at [770, 402] on button "Add campaign" at bounding box center [763, 405] width 132 height 30
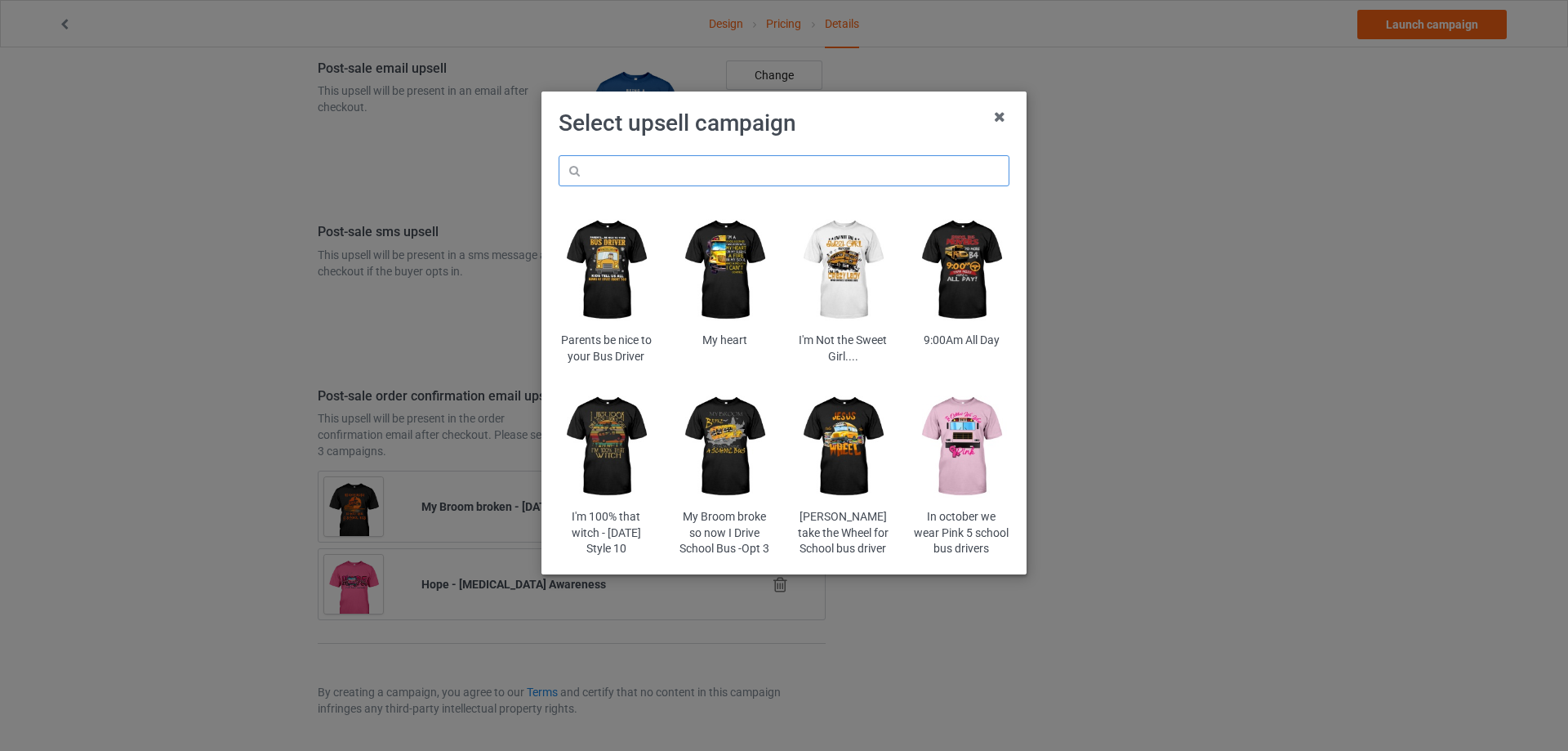
click at [675, 171] on input "text" at bounding box center [784, 171] width 451 height 31
type input "big yellow"
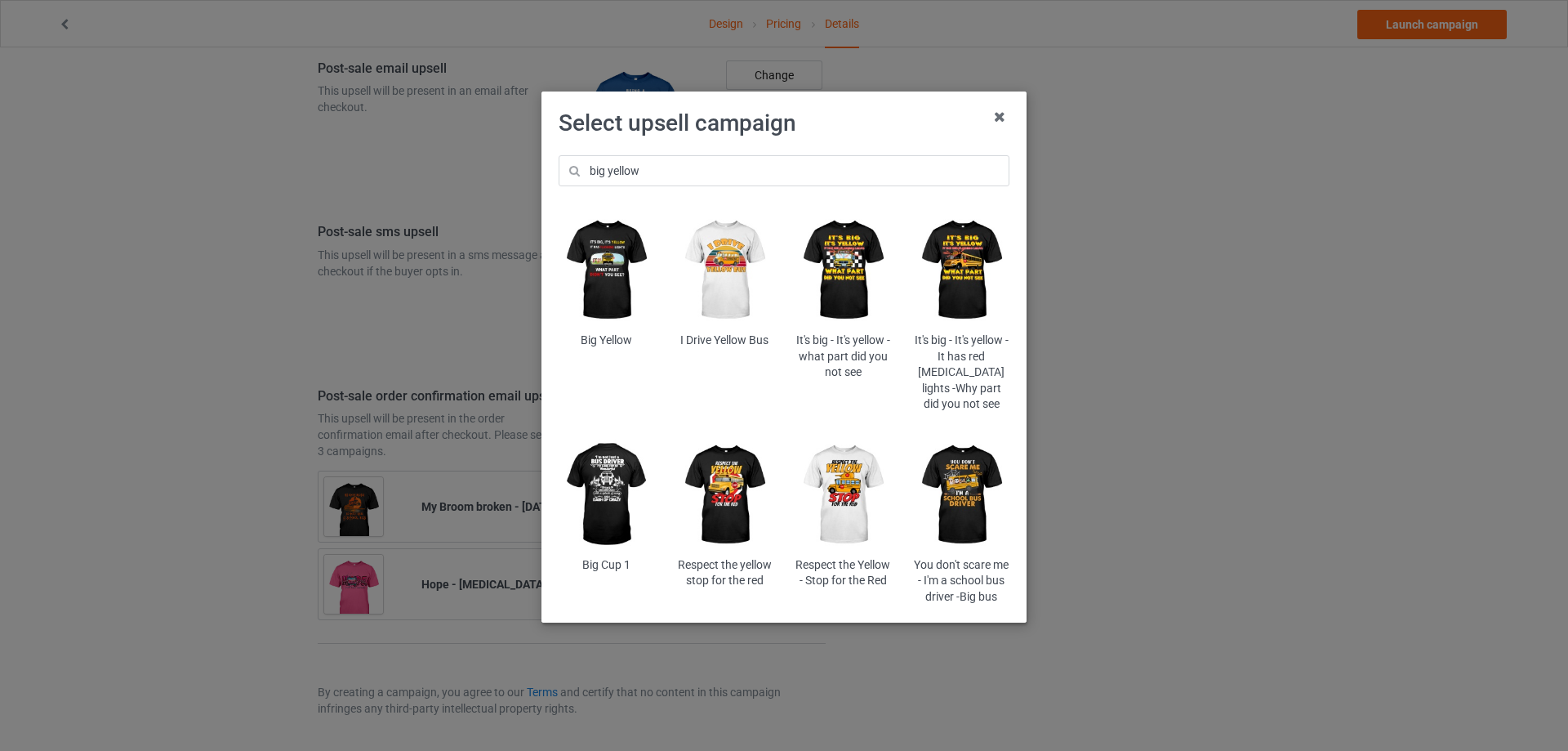
click at [875, 264] on img at bounding box center [843, 270] width 95 height 119
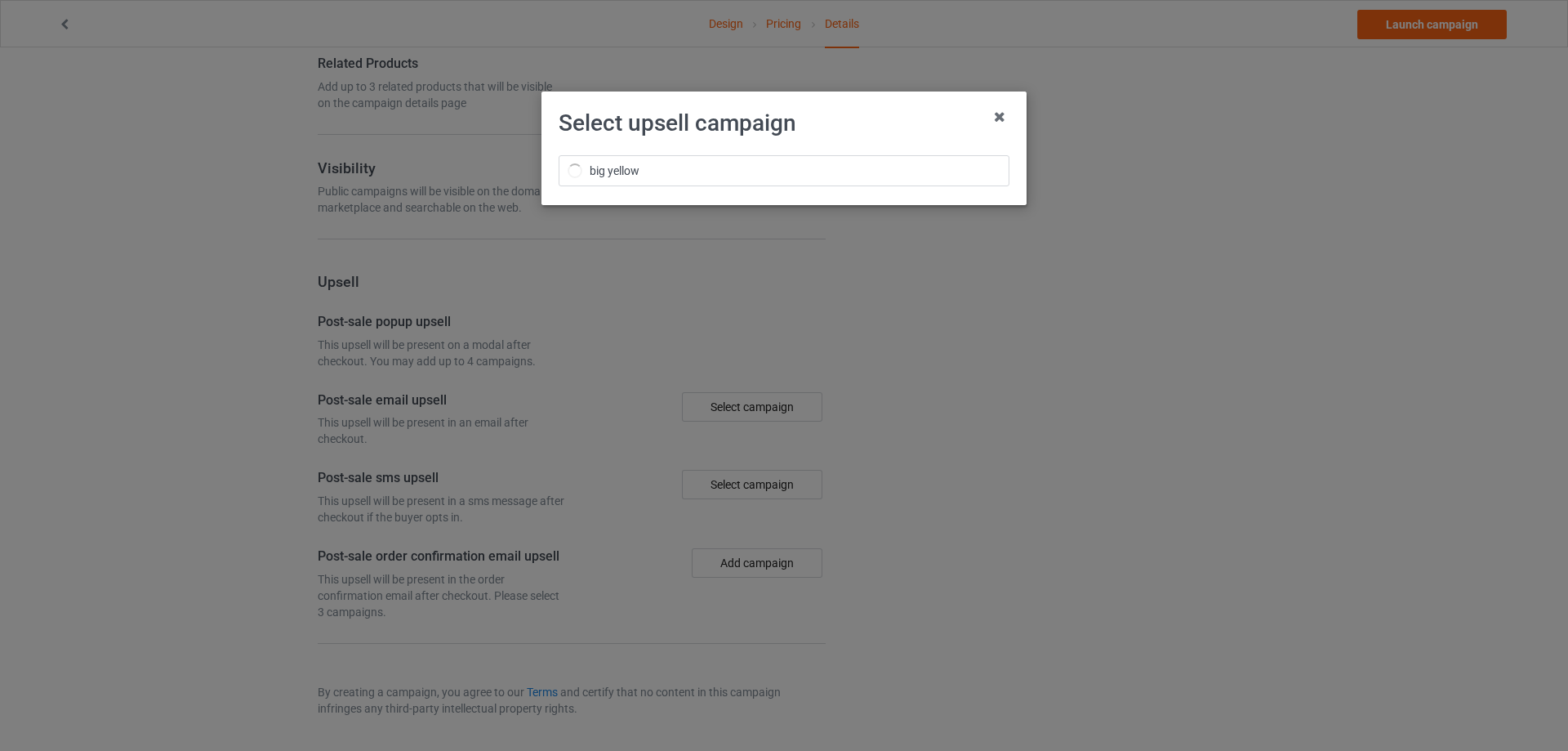
scroll to position [1997, 0]
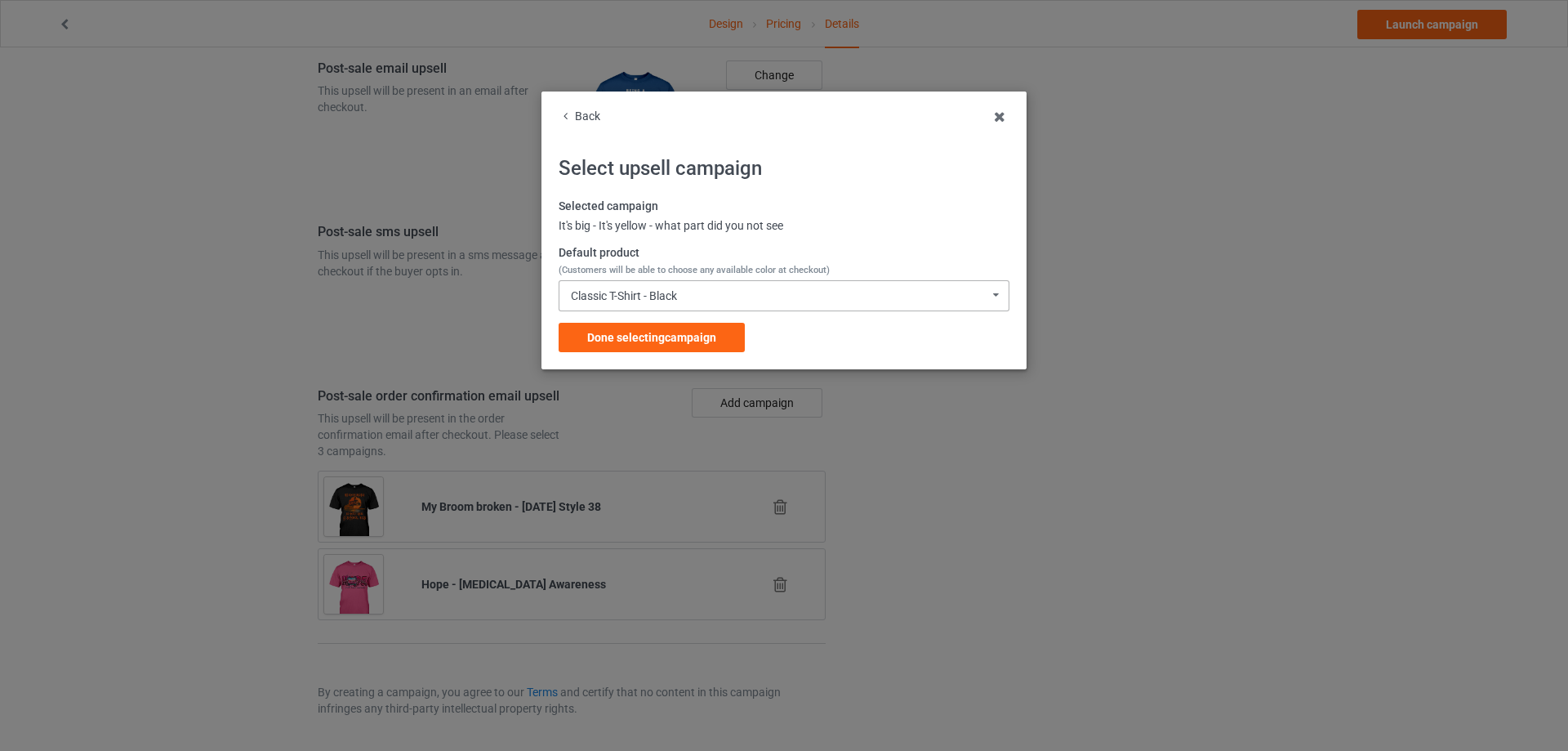
drag, startPoint x: 622, startPoint y: 286, endPoint x: 633, endPoint y: 341, distance: 56.1
click at [622, 286] on div "Classic T-Shirt - Black Classic T-Shirt - Black Classic T-Shirt - Charcoal Grey…" at bounding box center [784, 296] width 451 height 31
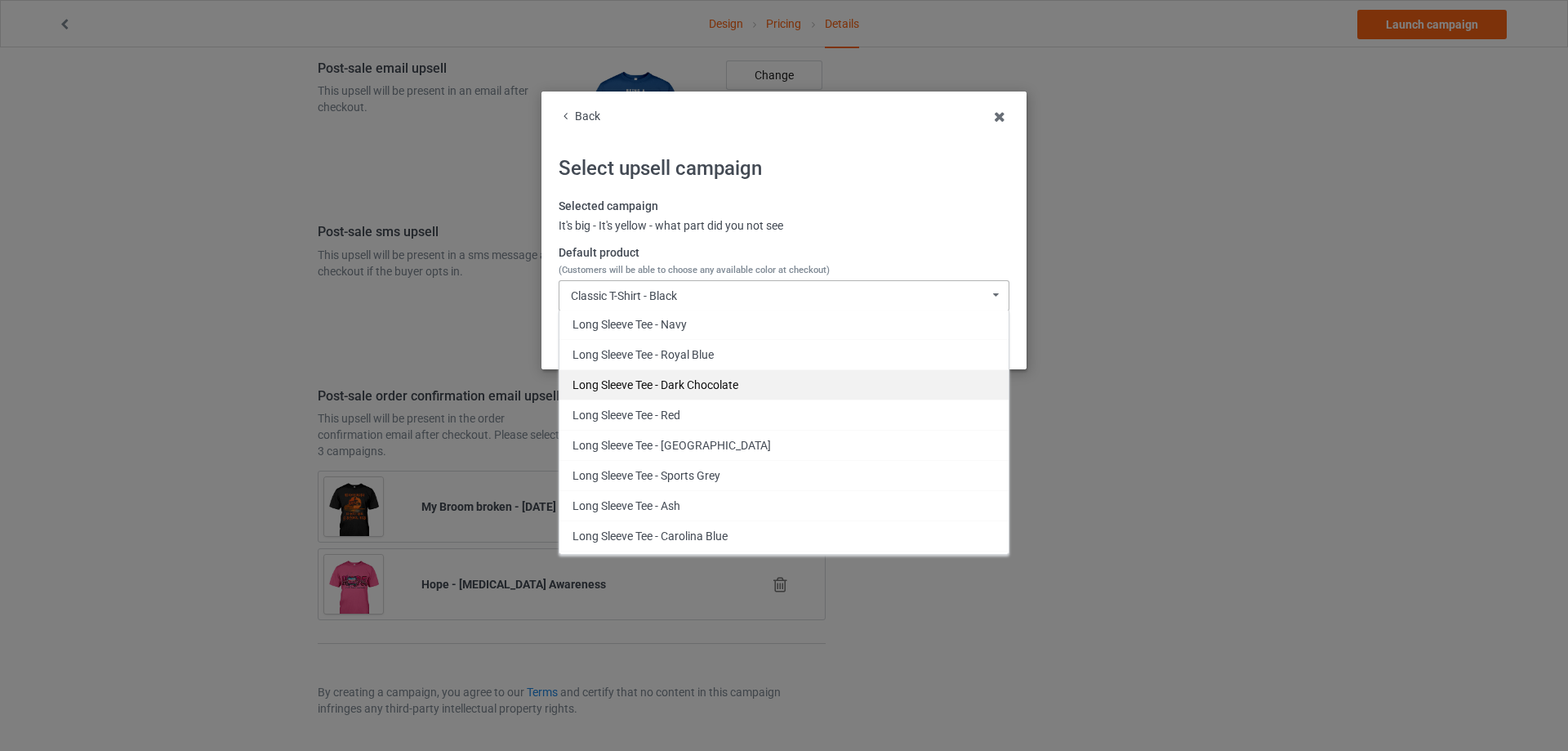
scroll to position [1552, 0]
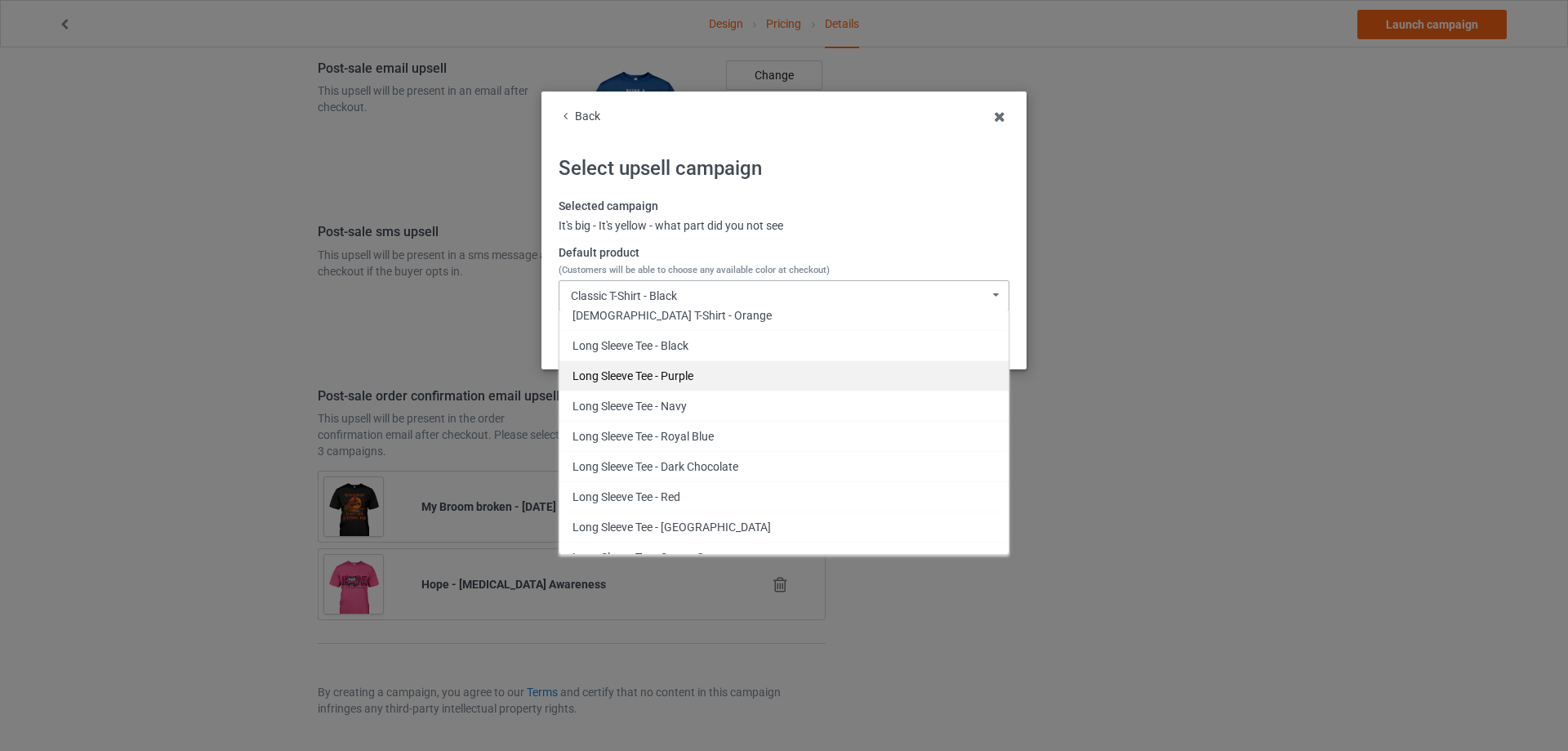
click at [704, 372] on div "Long Sleeve Tee - Purple" at bounding box center [784, 375] width 449 height 30
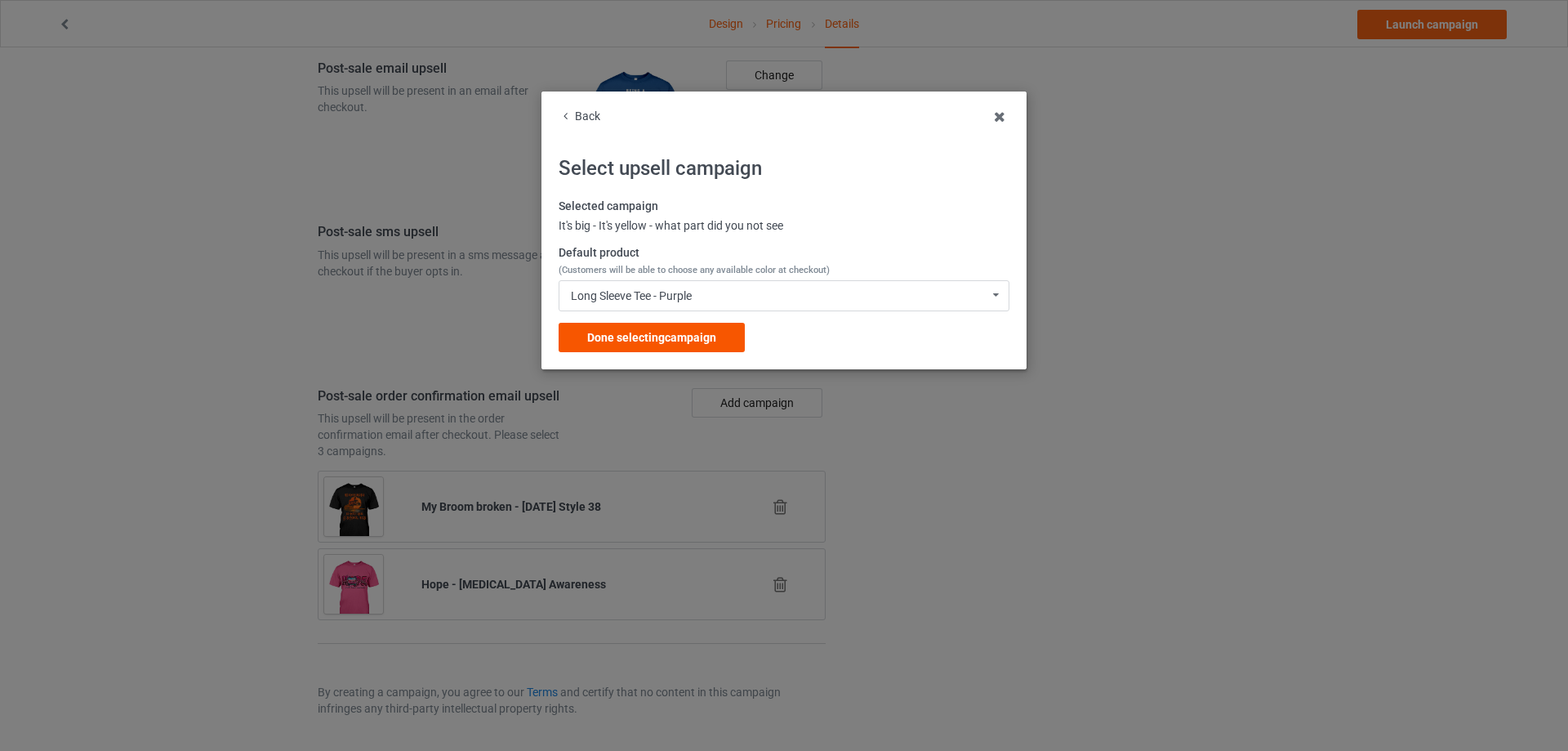
click at [690, 339] on span "Done selecting campaign" at bounding box center [651, 337] width 129 height 13
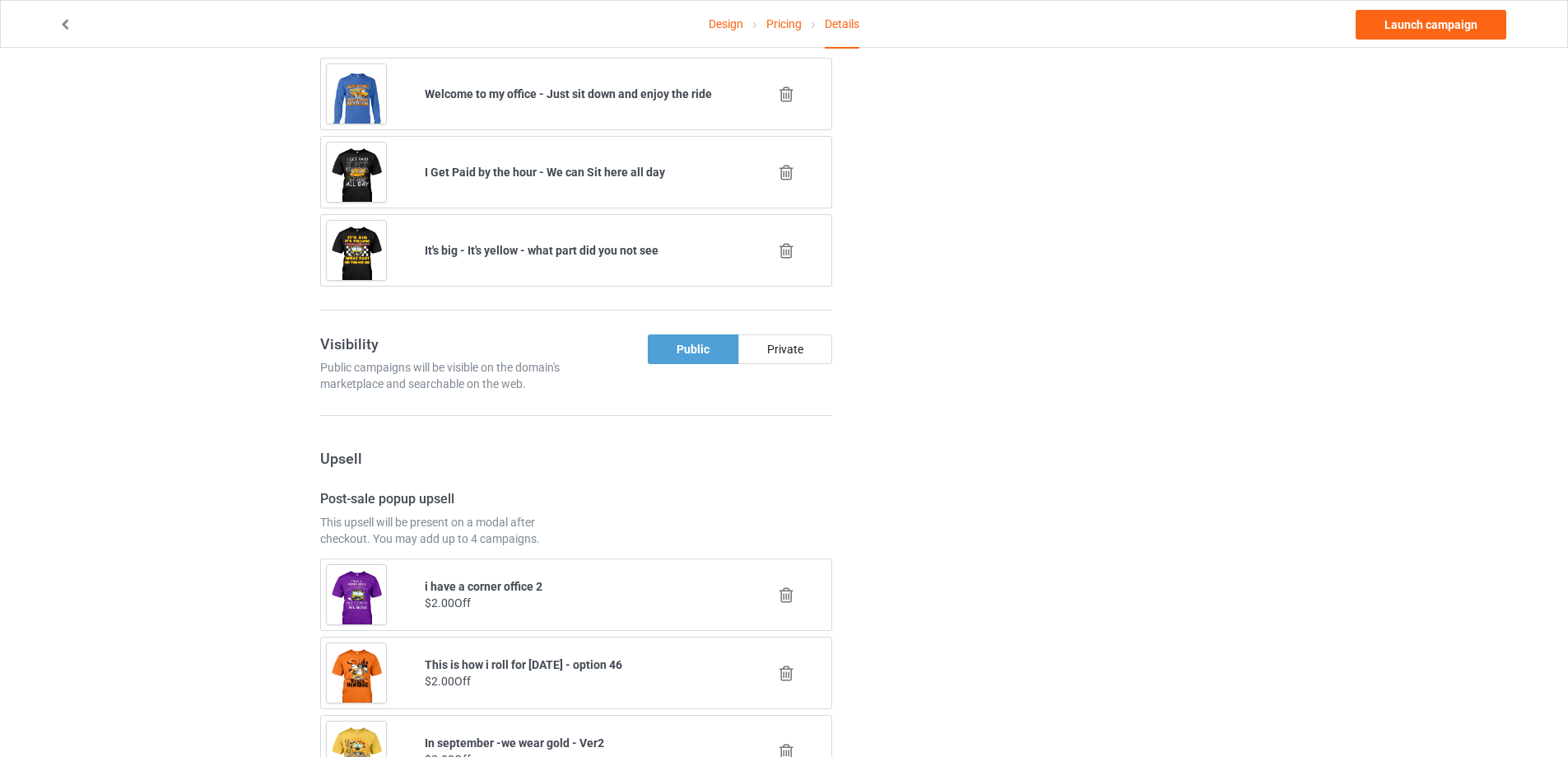
scroll to position [1103, 0]
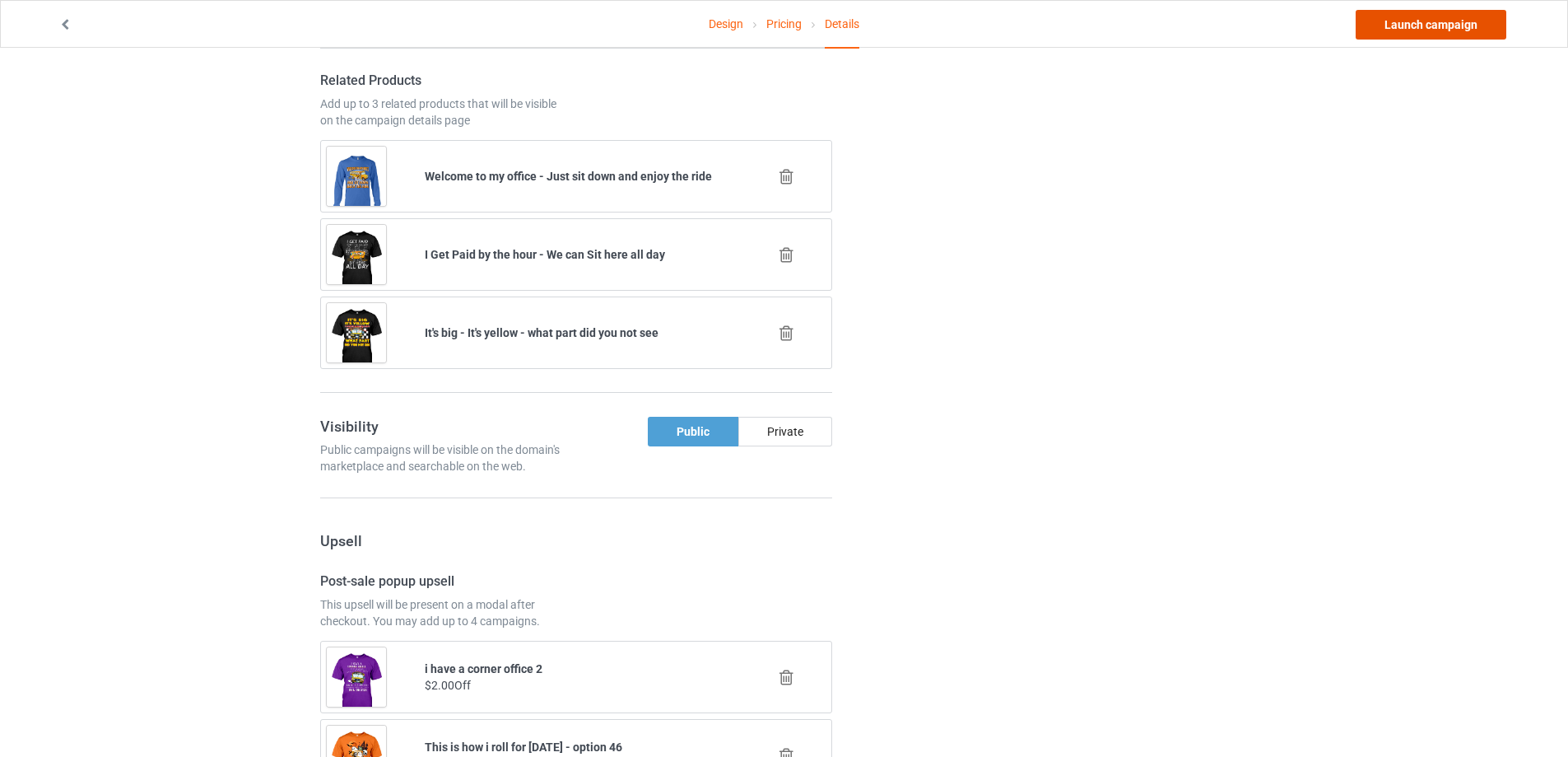
click at [1415, 27] on link "Launch campaign" at bounding box center [1431, 25] width 151 height 30
